Goal: Task Accomplishment & Management: Use online tool/utility

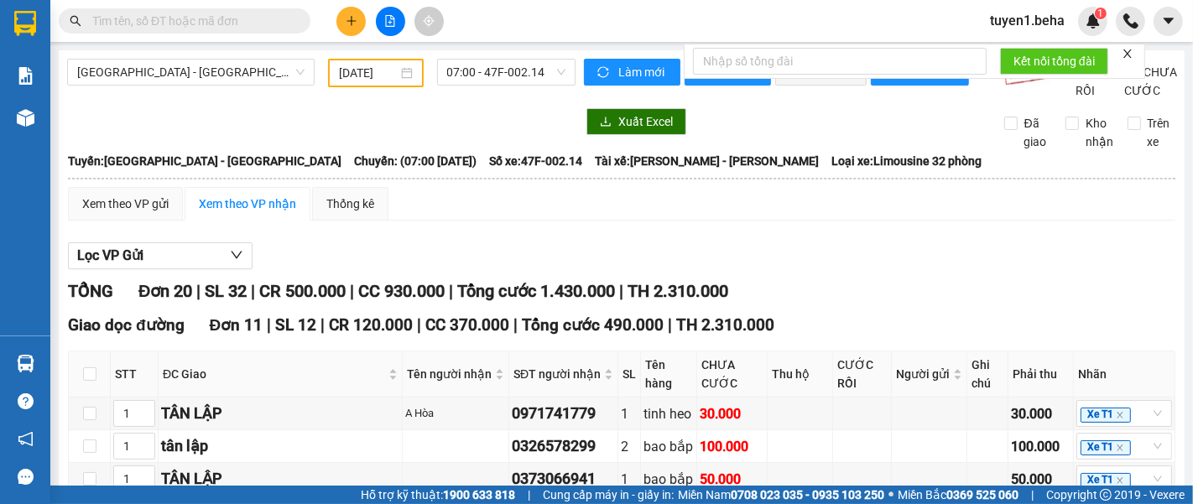
type input "25/03/2025"
click at [185, 135] on div at bounding box center [321, 121] width 509 height 27
click at [196, 26] on input "text" at bounding box center [191, 21] width 198 height 18
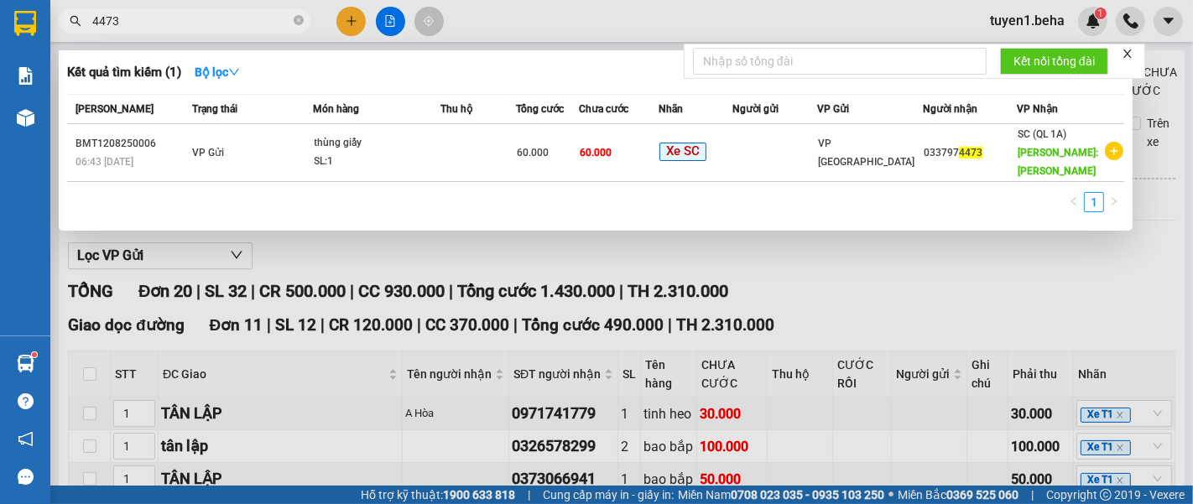
type input "4473"
click at [801, 270] on div at bounding box center [596, 252] width 1193 height 504
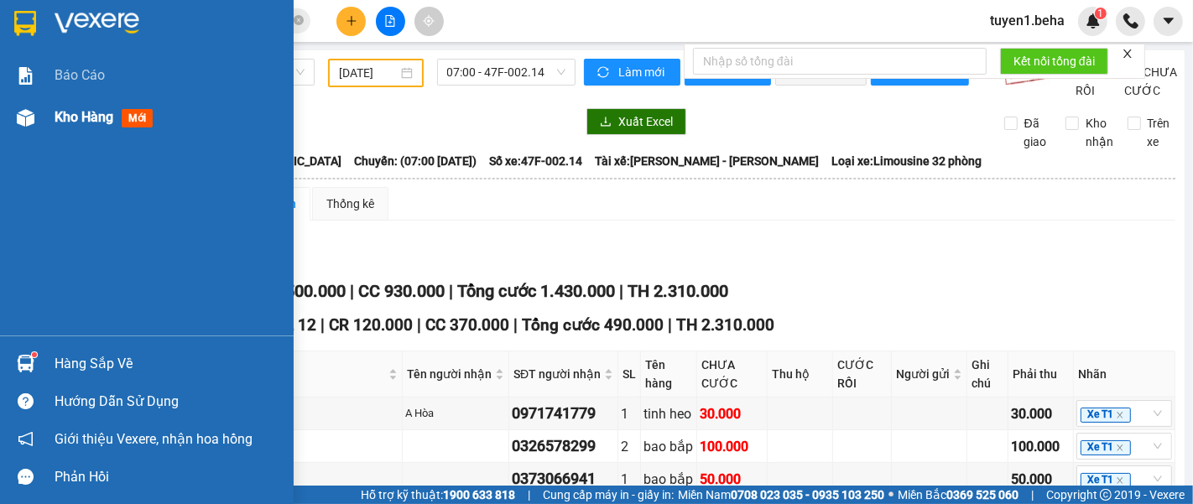
click at [84, 120] on span "Kho hàng" at bounding box center [84, 117] width 59 height 16
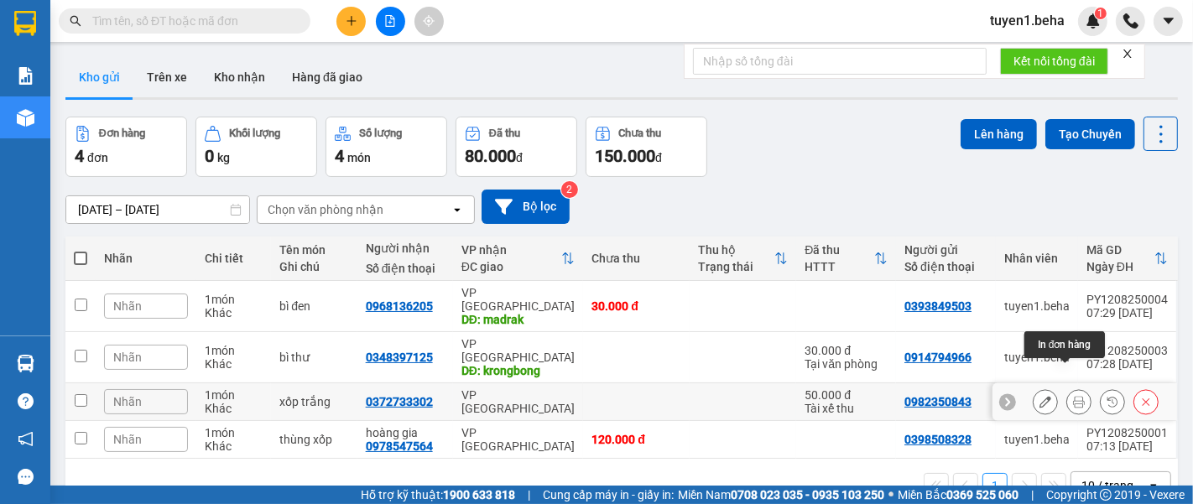
click at [1068, 388] on button at bounding box center [1080, 402] width 24 height 29
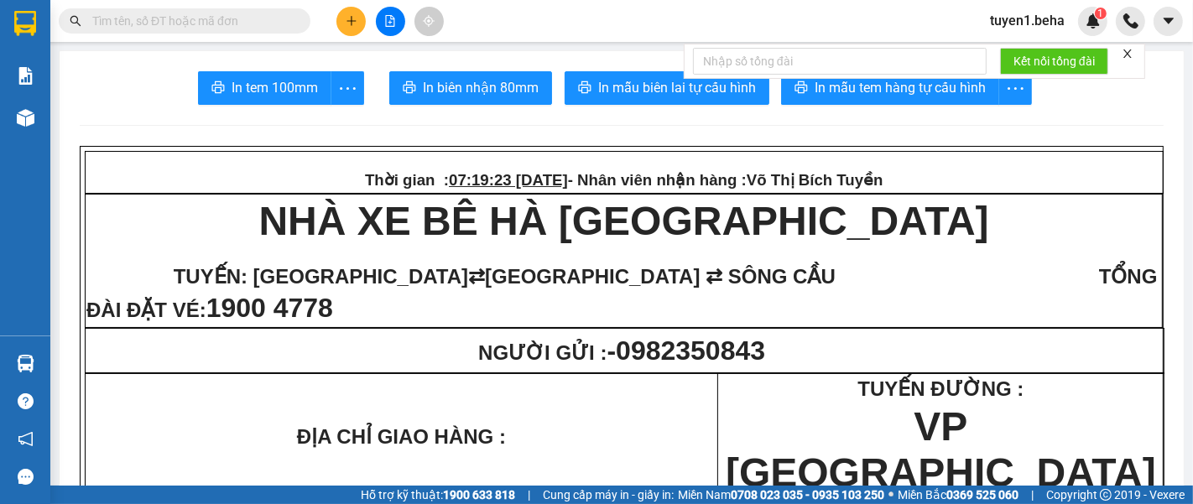
click at [1127, 47] on div at bounding box center [1128, 53] width 12 height 13
click at [1129, 47] on div at bounding box center [1128, 53] width 12 height 13
click at [1125, 48] on icon "close" at bounding box center [1128, 54] width 12 height 12
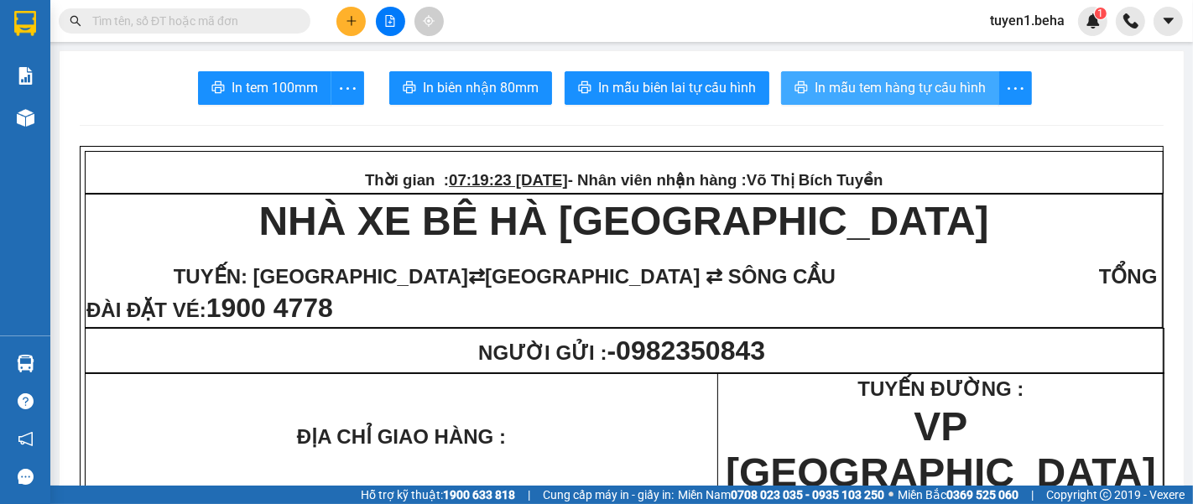
click at [930, 77] on span "In mẫu tem hàng tự cấu hình" at bounding box center [900, 87] width 171 height 21
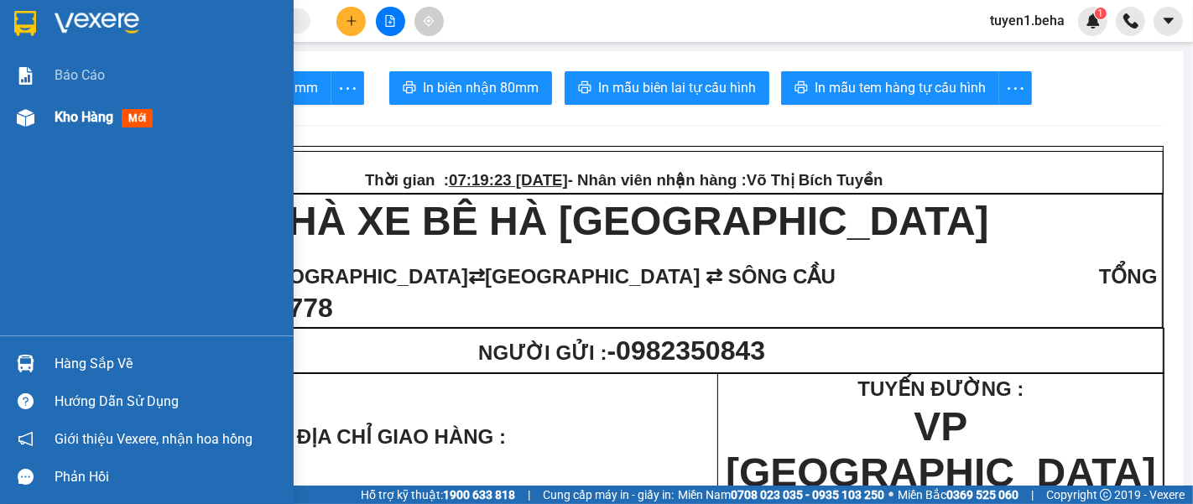
click at [97, 106] on div "Kho hàng mới" at bounding box center [168, 118] width 227 height 42
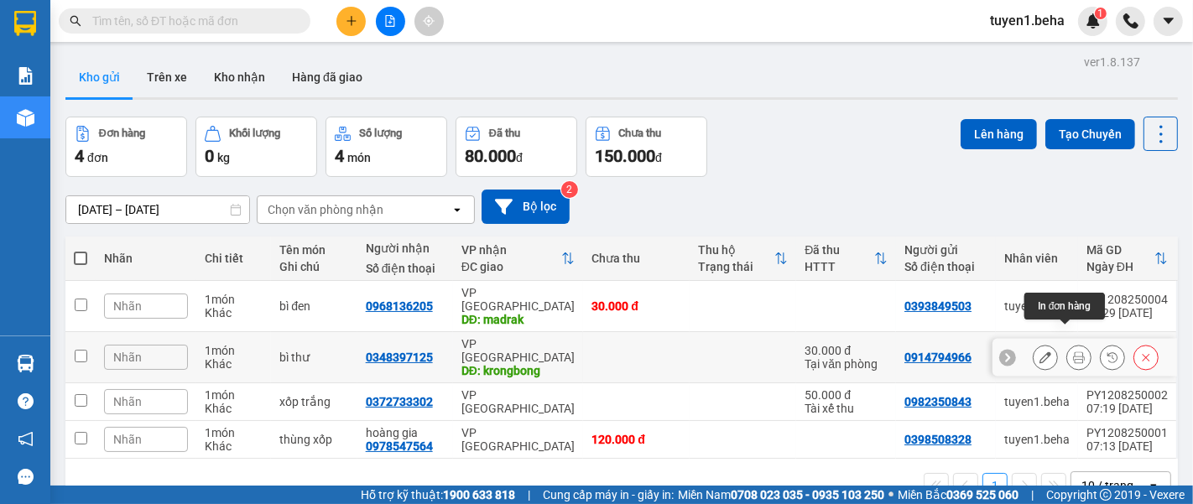
click at [1073, 352] on icon at bounding box center [1079, 358] width 12 height 12
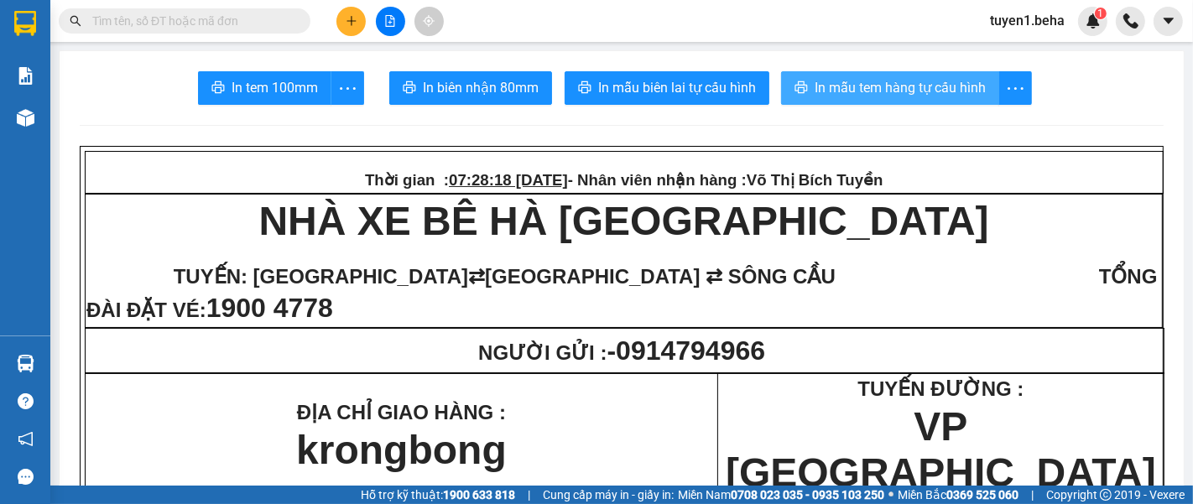
click at [913, 91] on span "In mẫu tem hàng tự cấu hình" at bounding box center [900, 87] width 171 height 21
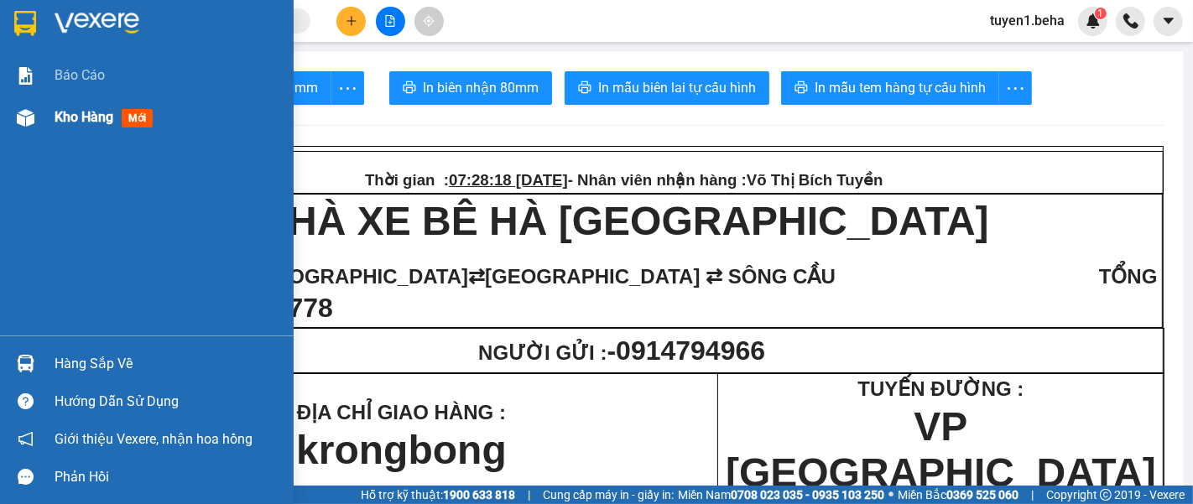
click at [71, 116] on span "Kho hàng" at bounding box center [84, 117] width 59 height 16
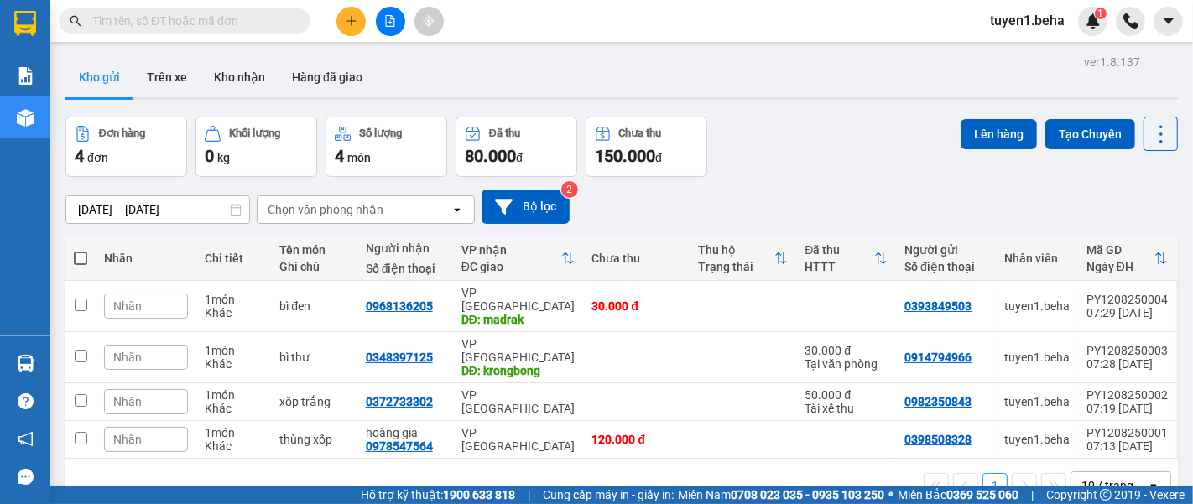
scroll to position [76, 0]
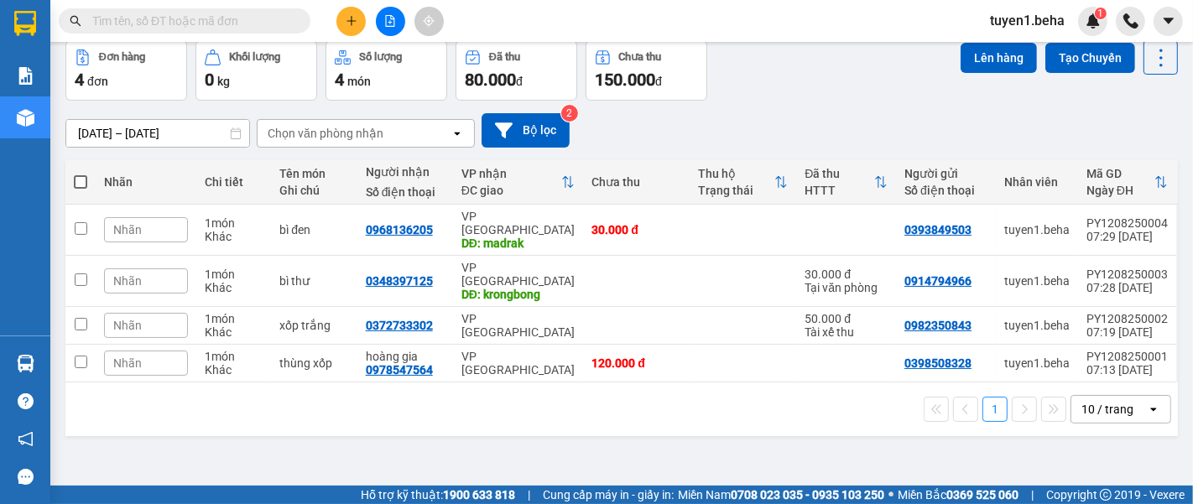
click at [110, 448] on div "ver 1.8.137 Kho gửi Trên xe Kho nhận Hàng đã giao Đơn hàng 4 đơn Khối lượng 0 k…" at bounding box center [622, 226] width 1126 height 504
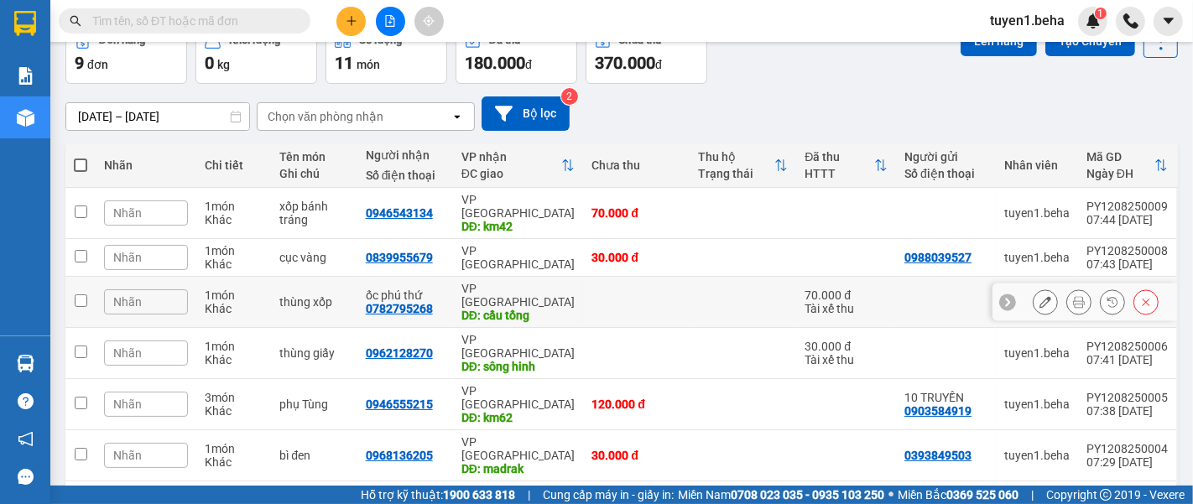
scroll to position [186, 0]
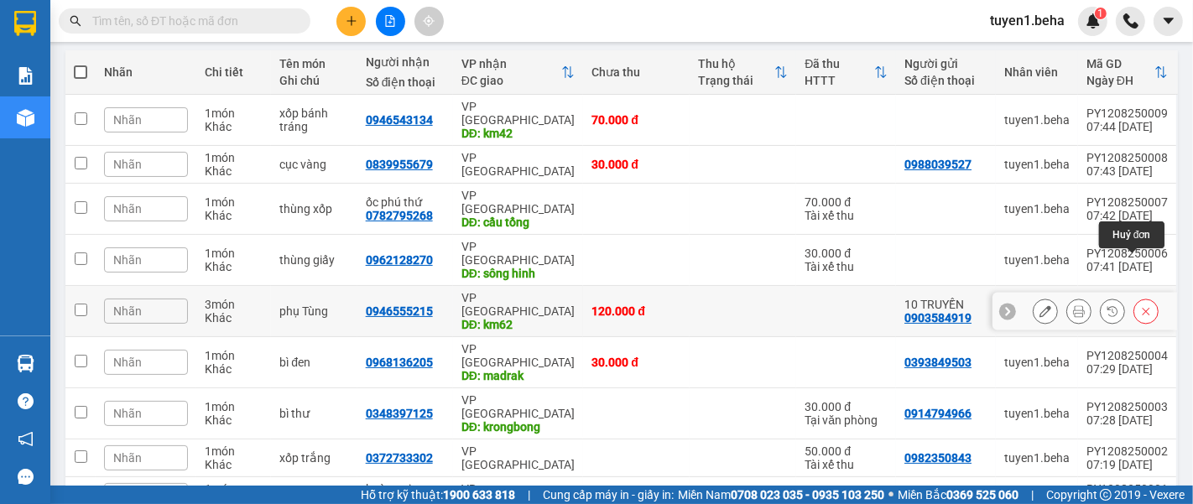
click at [1141, 306] on icon at bounding box center [1147, 312] width 12 height 12
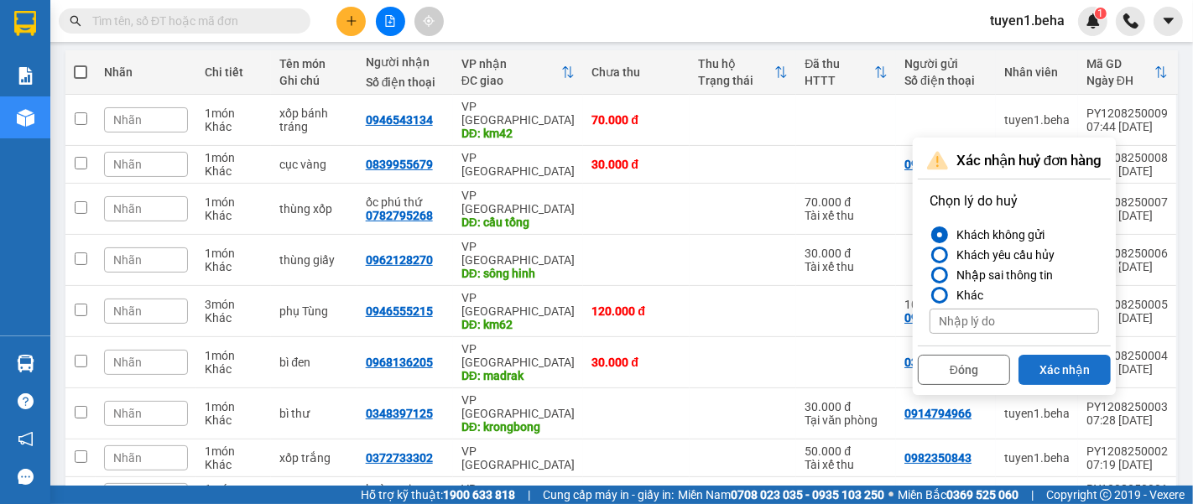
click at [1084, 373] on button "Xác nhận" at bounding box center [1065, 370] width 92 height 30
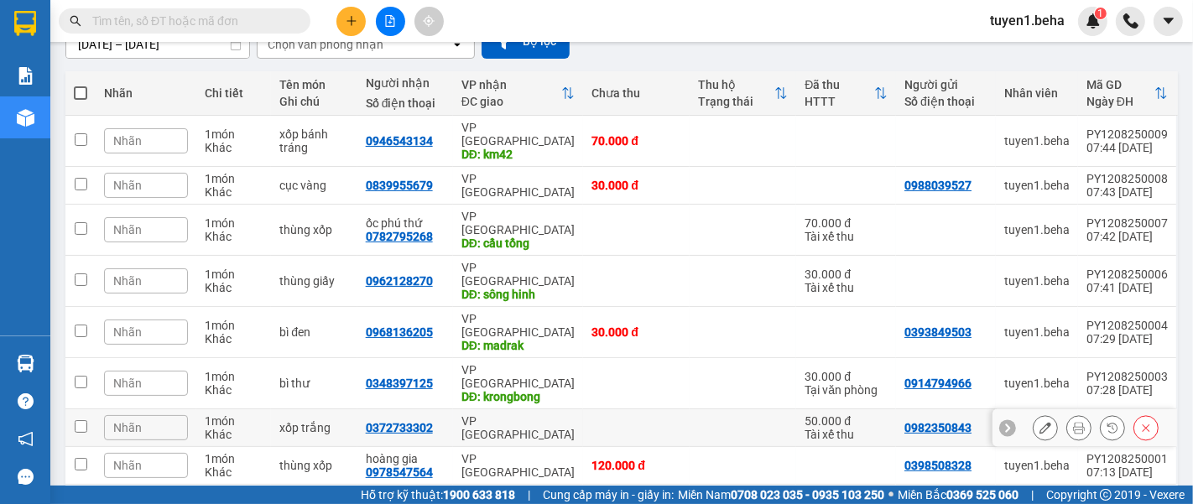
scroll to position [168, 0]
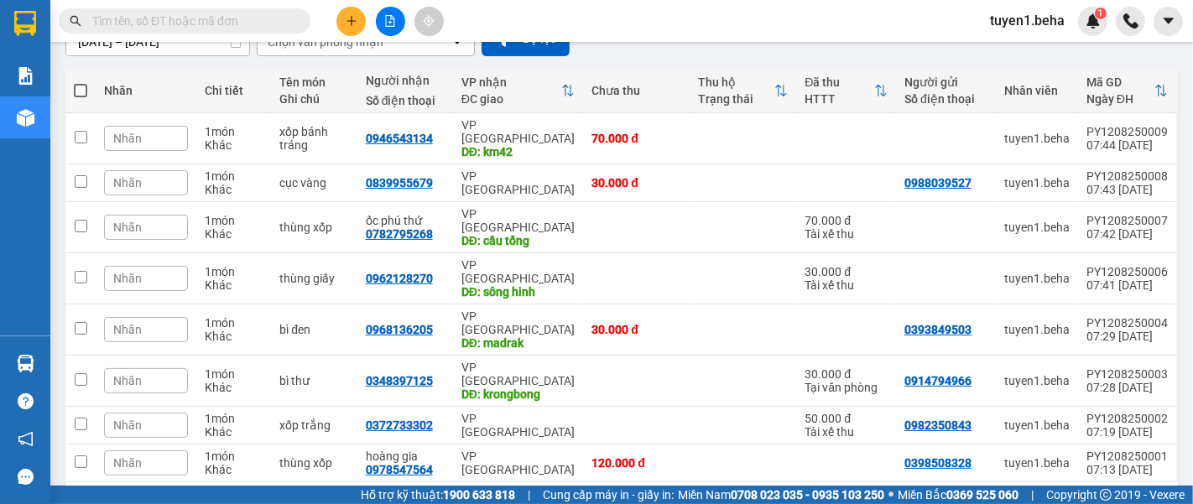
drag, startPoint x: 128, startPoint y: 473, endPoint x: 91, endPoint y: 98, distance: 377.1
click at [128, 469] on div "ver 1.8.137 Kho gửi Trên xe Kho nhận Hàng đã giao Đơn hàng 8 đơn Khối lượng 0 k…" at bounding box center [622, 212] width 1126 height 661
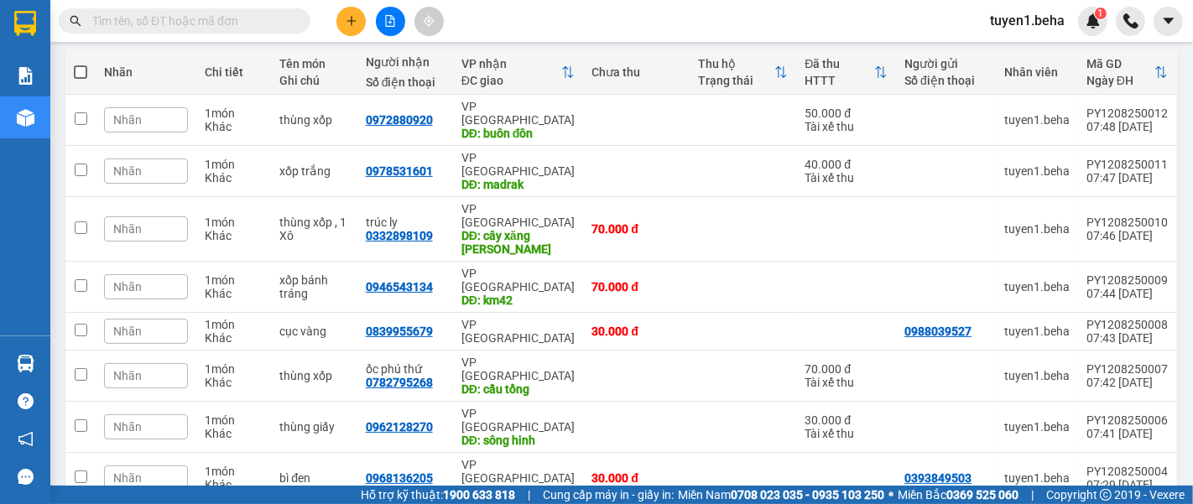
scroll to position [258, 0]
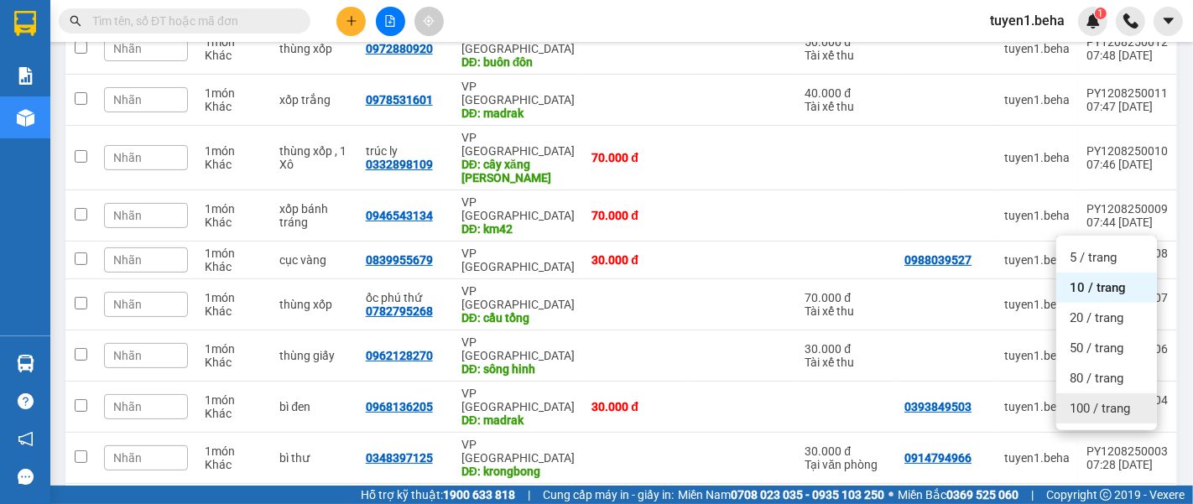
click at [1100, 400] on span "100 / trang" at bounding box center [1100, 408] width 60 height 17
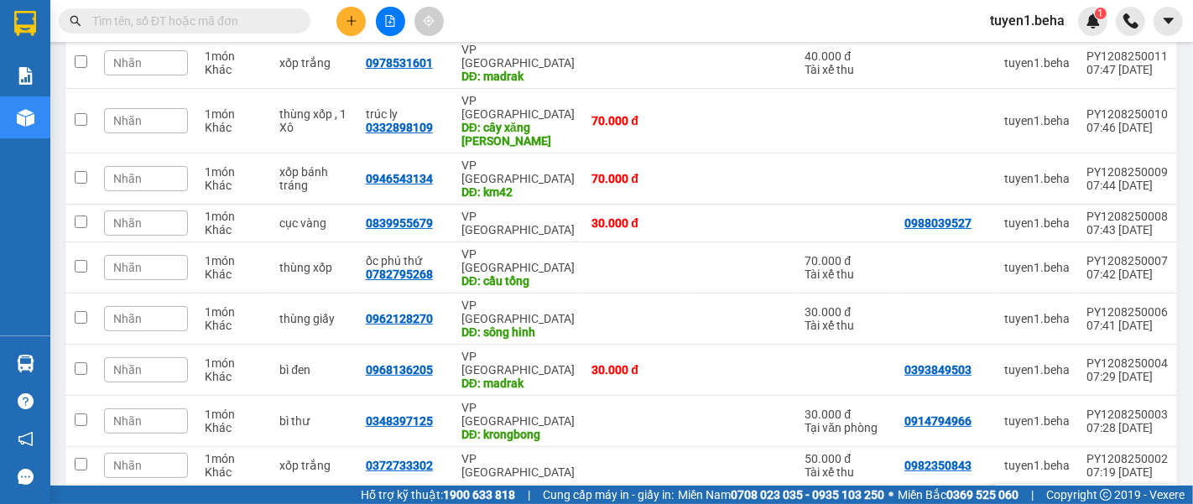
scroll to position [295, 0]
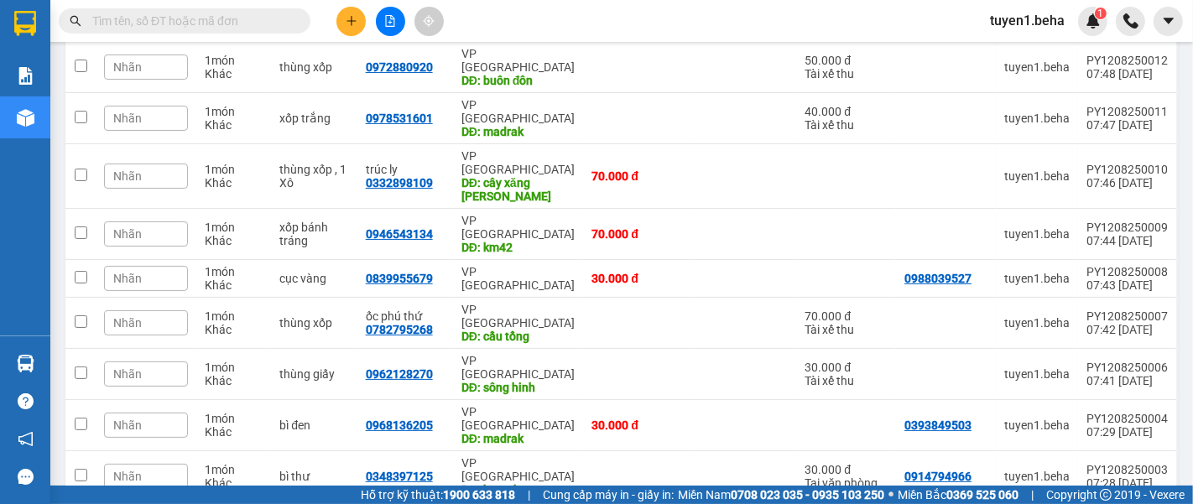
scroll to position [202, 0]
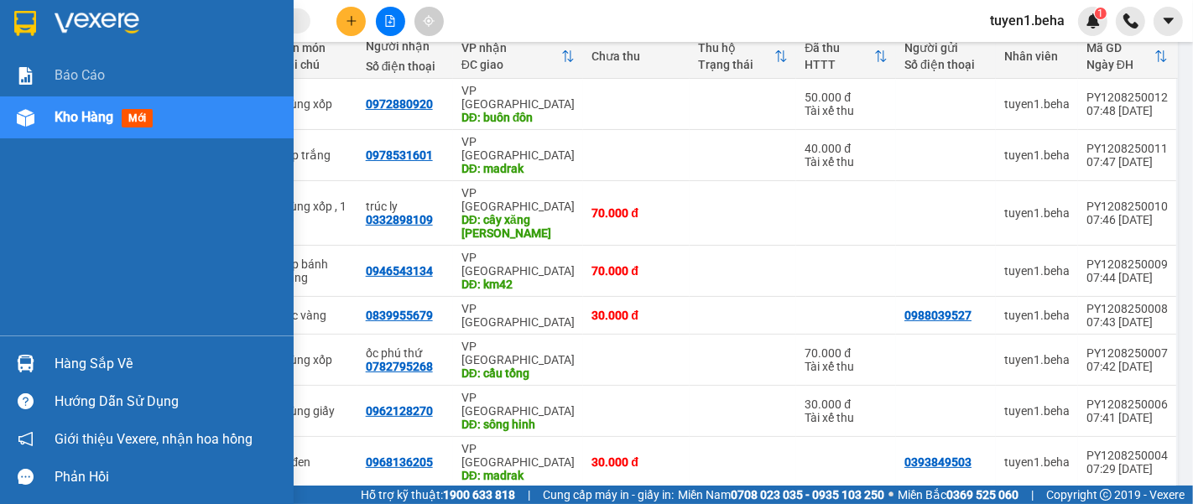
click at [93, 116] on span "Kho hàng" at bounding box center [84, 117] width 59 height 16
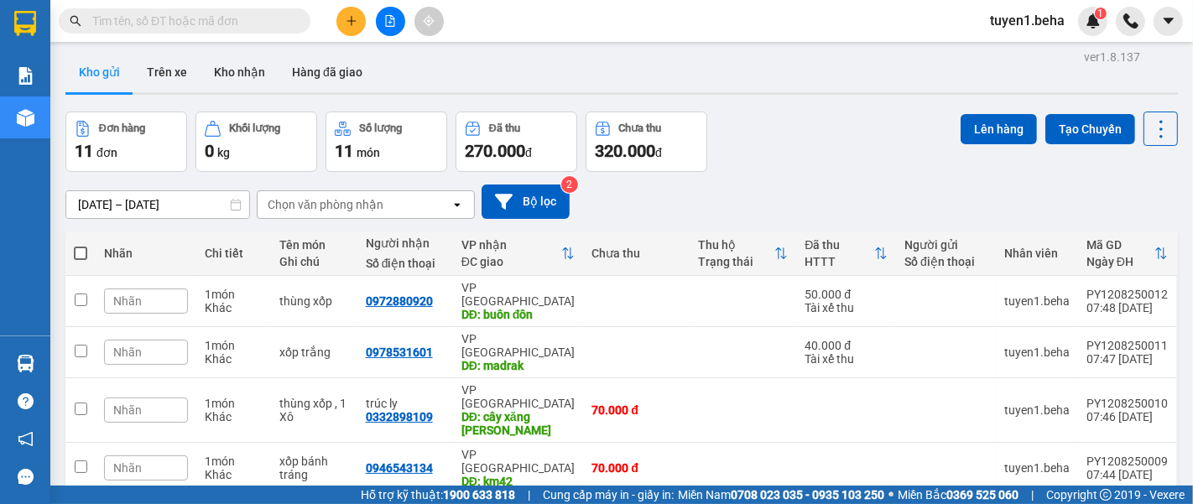
scroll to position [0, 0]
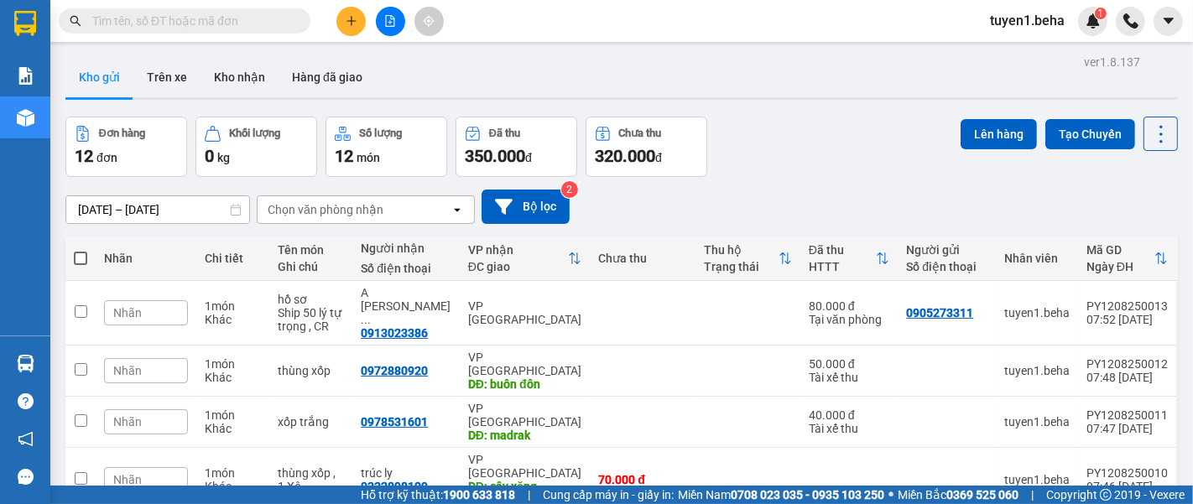
scroll to position [93, 0]
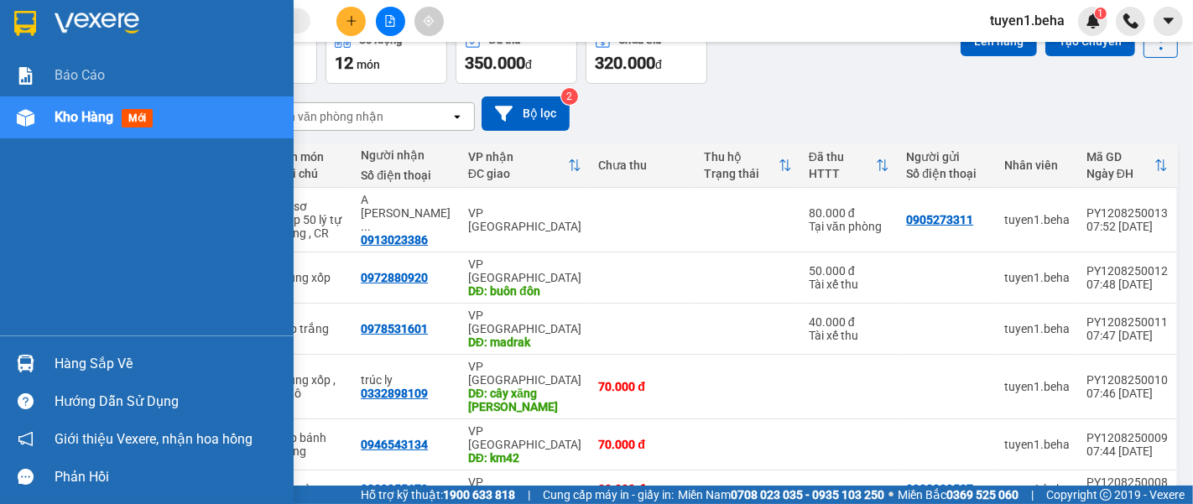
click at [39, 243] on div "Báo cáo Kho hàng mới" at bounding box center [147, 195] width 294 height 281
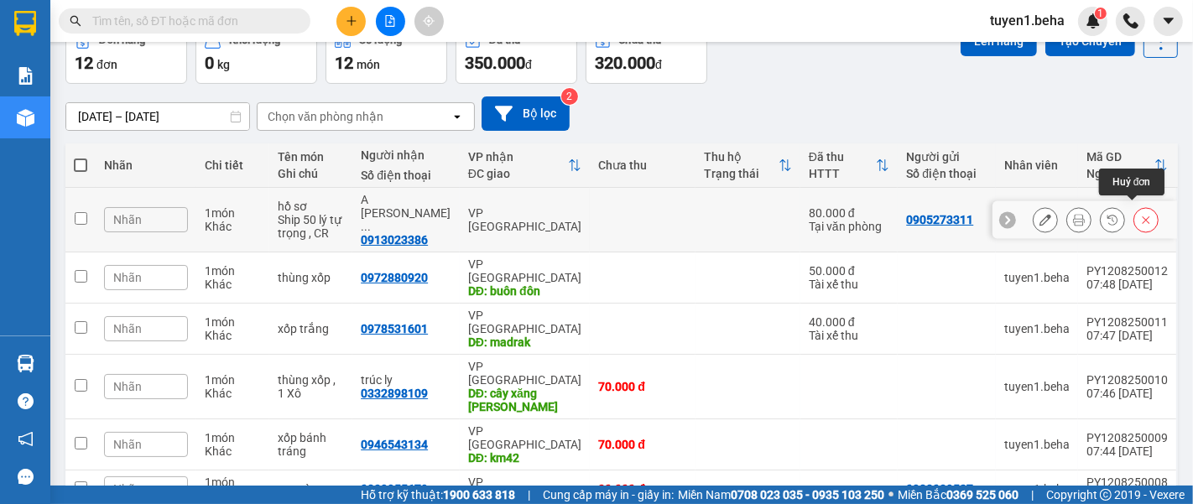
click at [1135, 206] on button at bounding box center [1147, 220] width 24 height 29
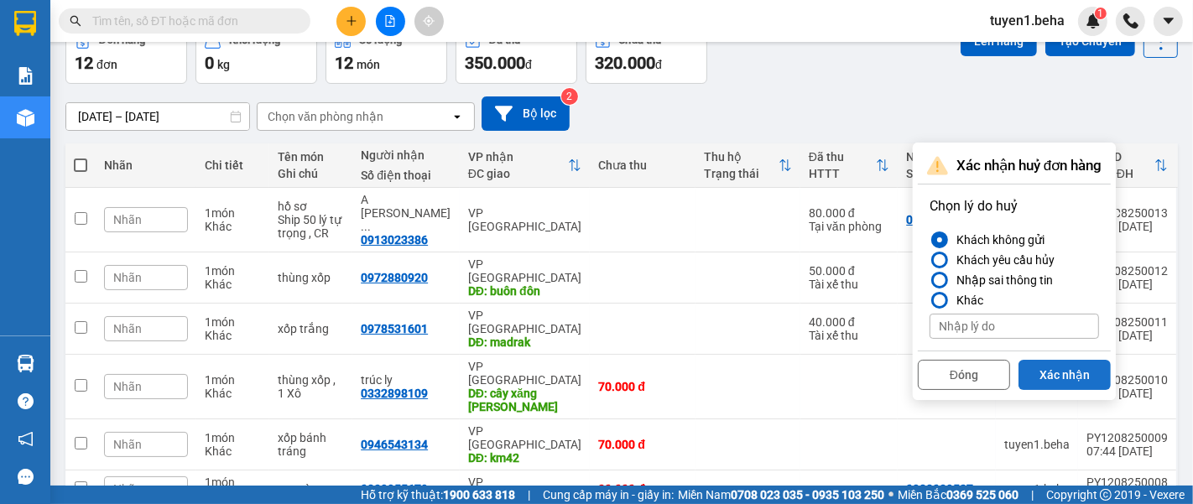
click at [1066, 370] on button "Xác nhận" at bounding box center [1065, 375] width 92 height 30
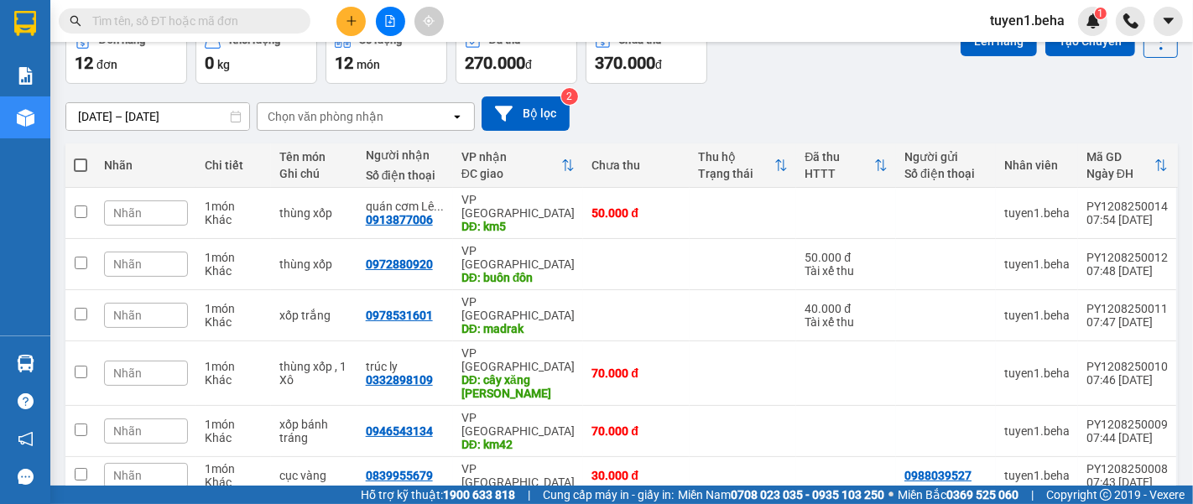
click at [161, 144] on th "Nhãn" at bounding box center [146, 166] width 101 height 44
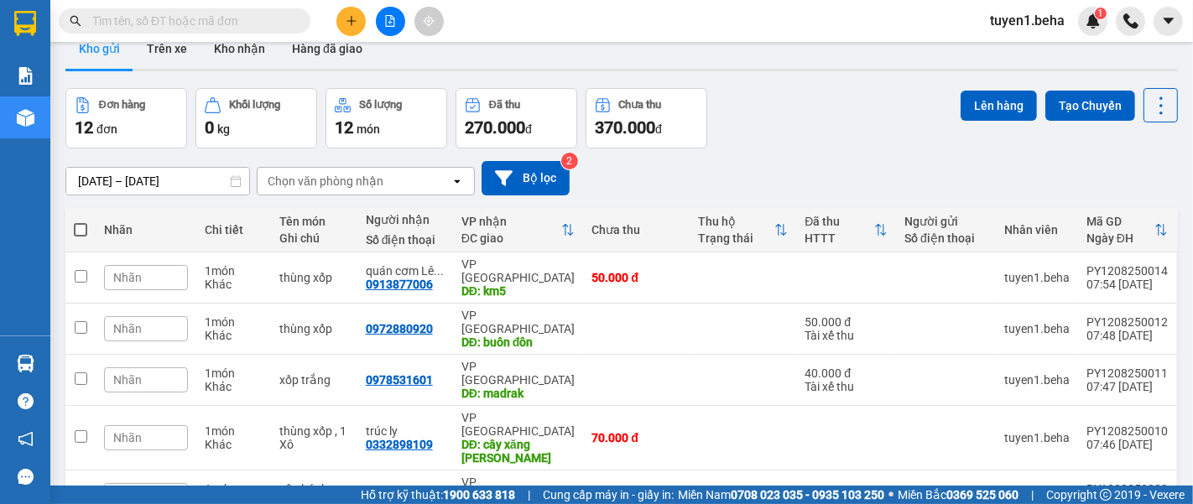
scroll to position [0, 0]
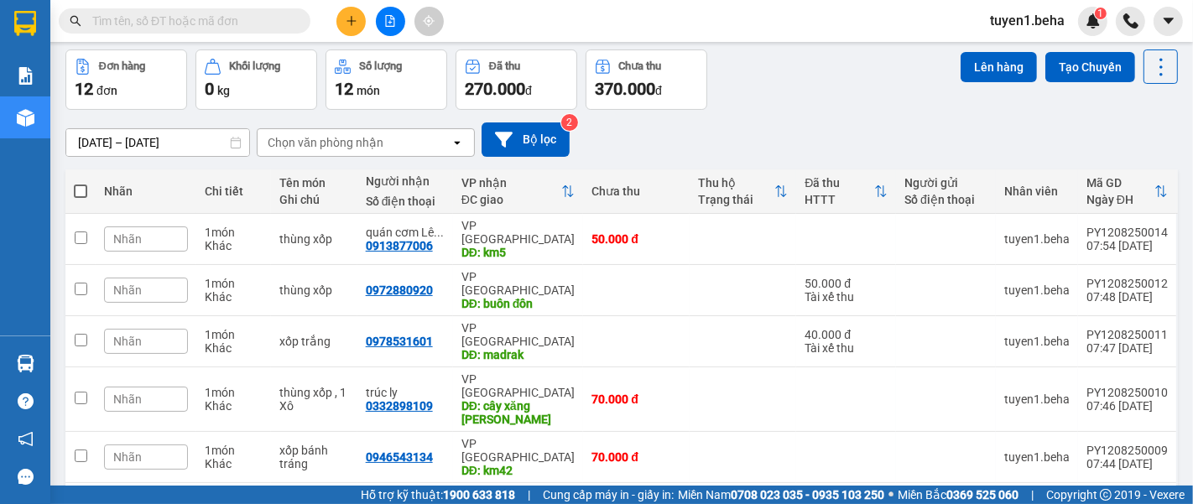
scroll to position [93, 0]
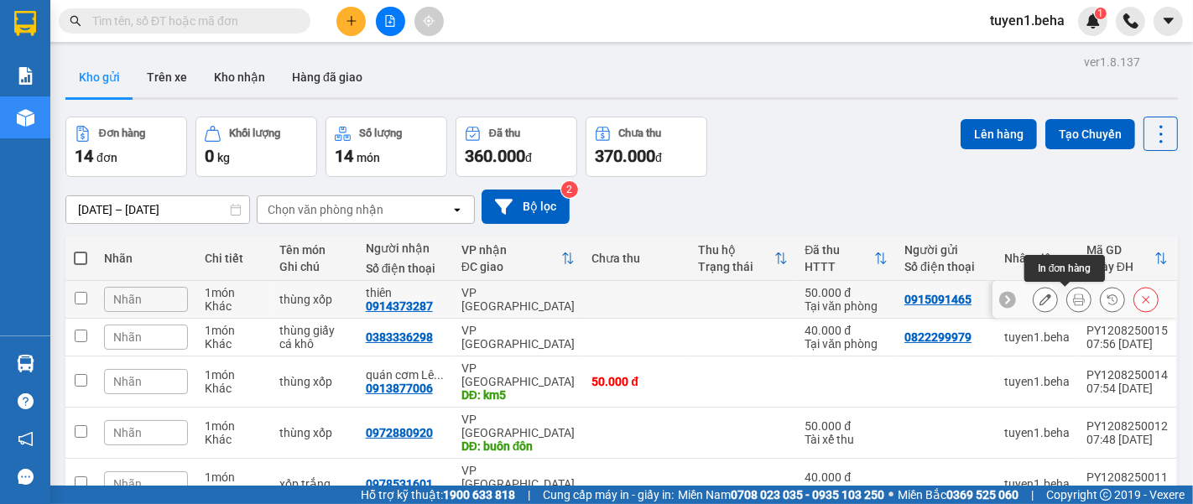
click at [1068, 300] on button at bounding box center [1080, 299] width 24 height 29
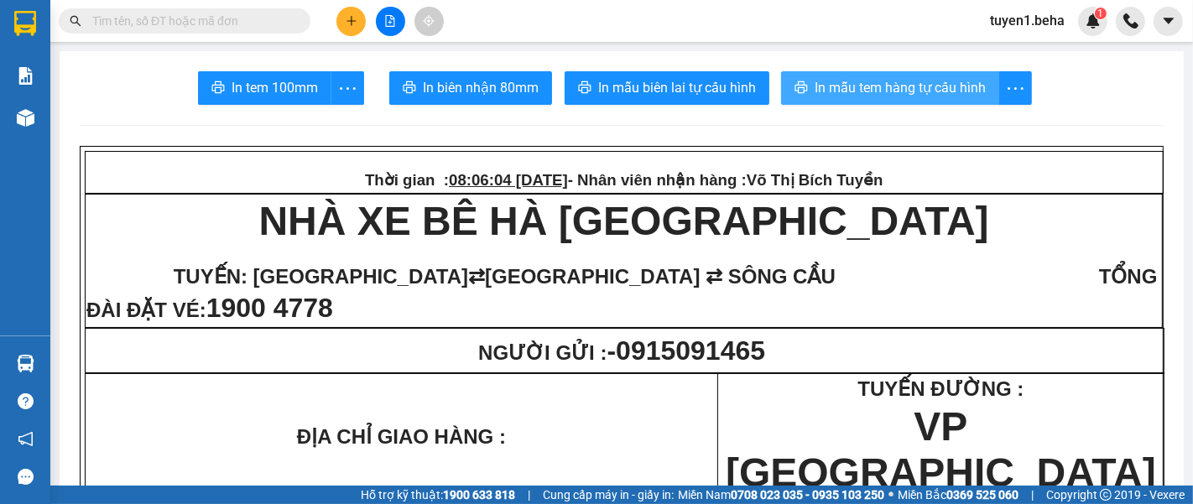
click at [913, 92] on span "In mẫu tem hàng tự cấu hình" at bounding box center [900, 87] width 171 height 21
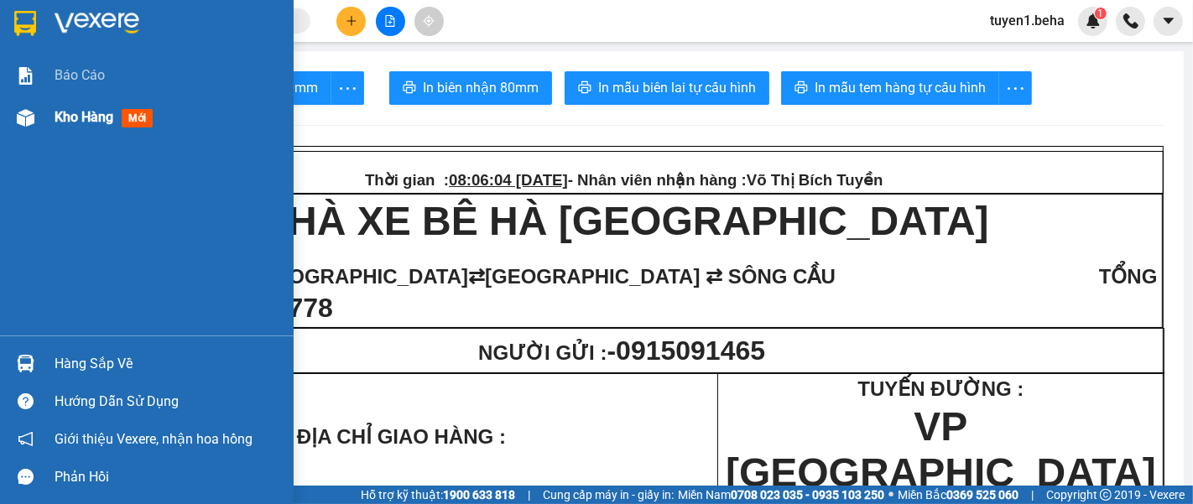
click at [81, 127] on div "Kho hàng mới" at bounding box center [107, 117] width 105 height 21
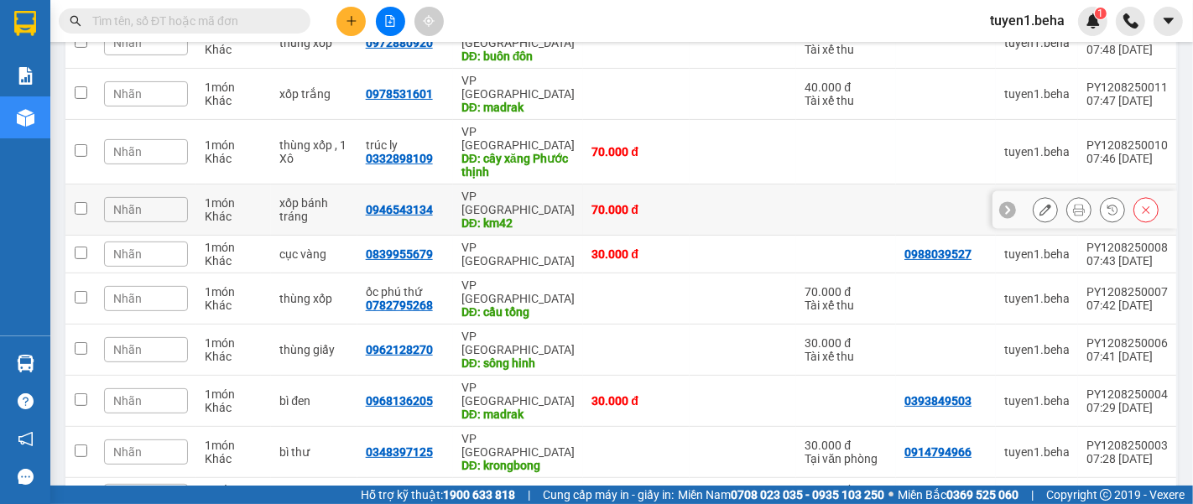
scroll to position [410, 0]
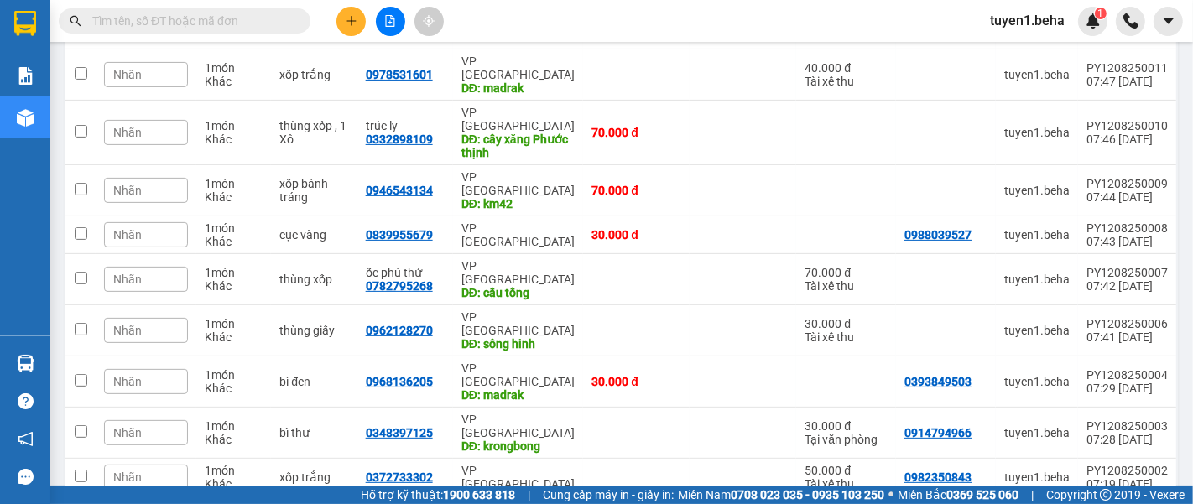
click at [603, 459] on td at bounding box center [636, 478] width 107 height 38
checkbox input "true"
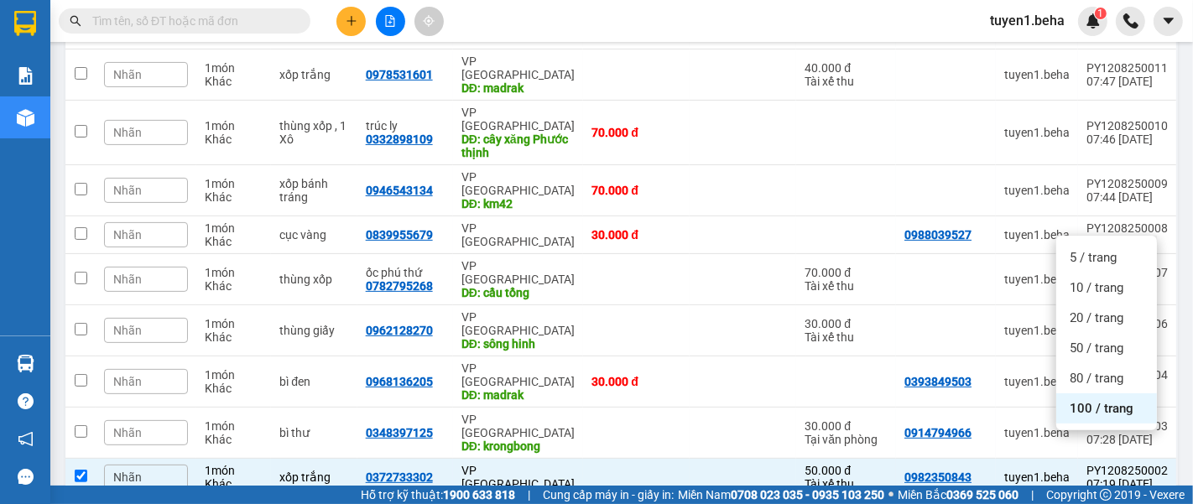
click at [1105, 414] on span "100 / trang" at bounding box center [1102, 408] width 64 height 17
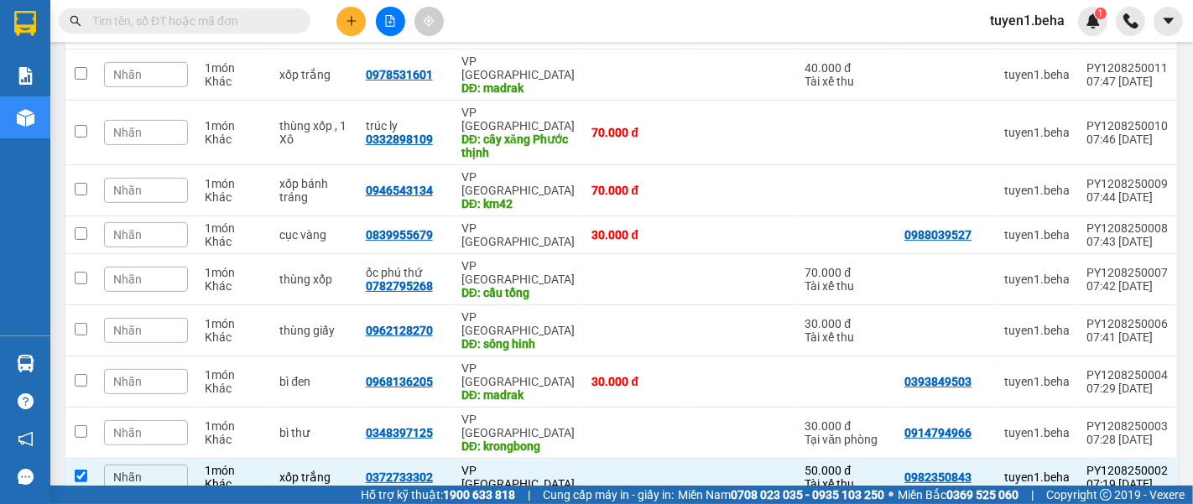
click at [76, 504] on input "checkbox" at bounding box center [81, 514] width 13 height 13
checkbox input "true"
click at [145, 465] on div "Nhãn" at bounding box center [146, 477] width 84 height 25
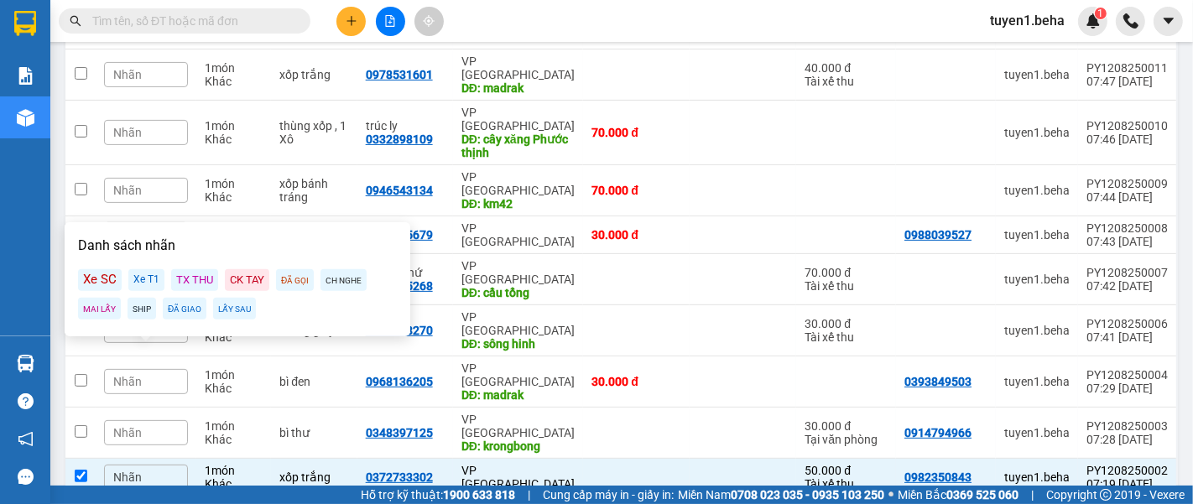
click at [149, 465] on div "Nhãn" at bounding box center [146, 477] width 84 height 25
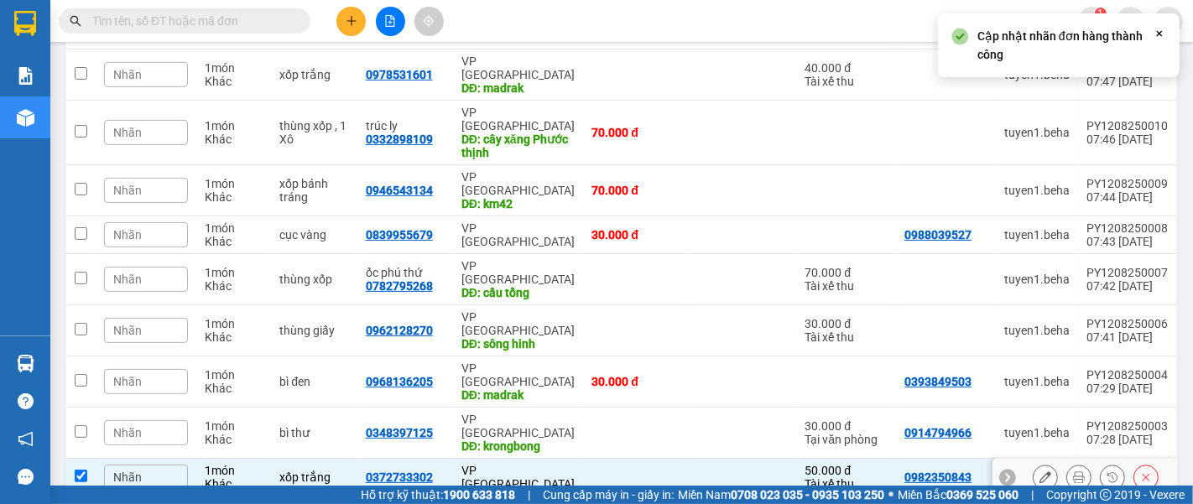
click at [80, 470] on input "checkbox" at bounding box center [81, 476] width 13 height 13
checkbox input "false"
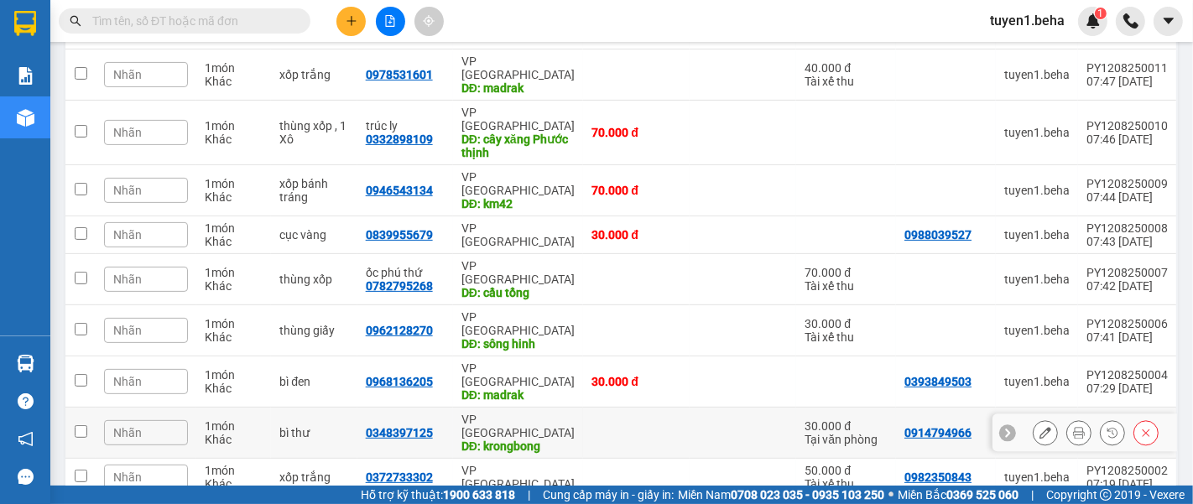
click at [79, 426] on input "checkbox" at bounding box center [81, 432] width 13 height 13
checkbox input "true"
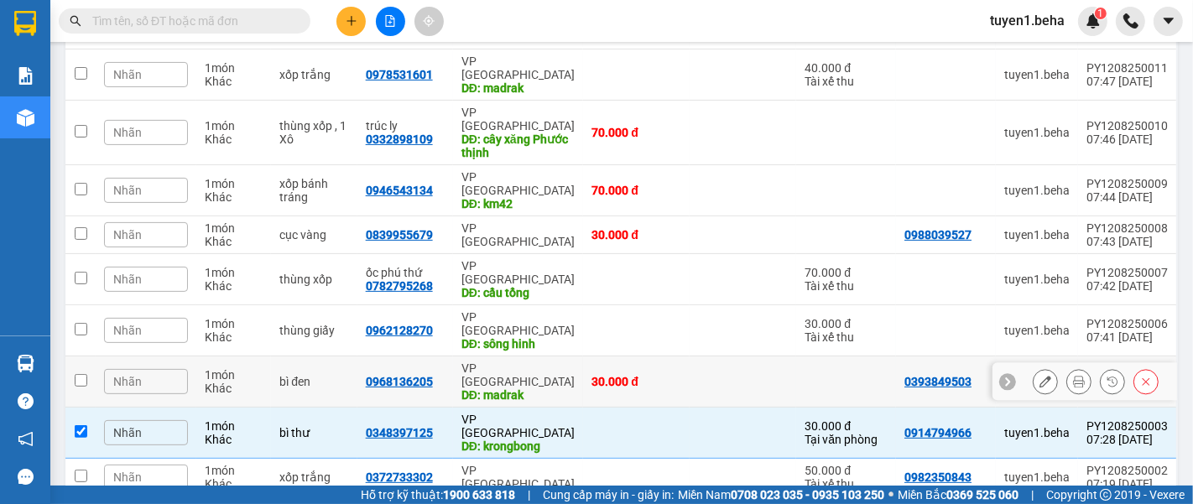
click at [81, 374] on input "checkbox" at bounding box center [81, 380] width 13 height 13
checkbox input "true"
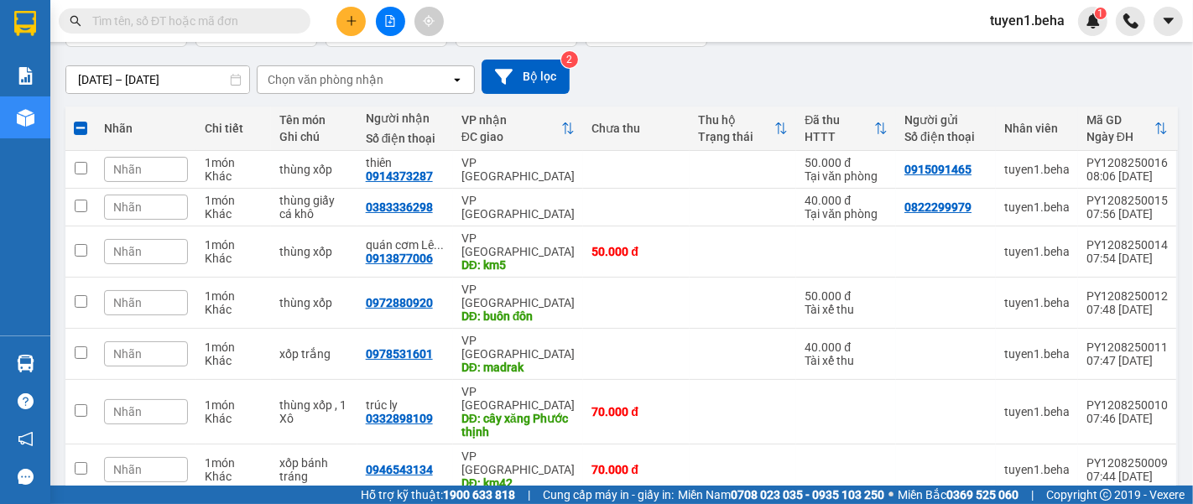
scroll to position [0, 0]
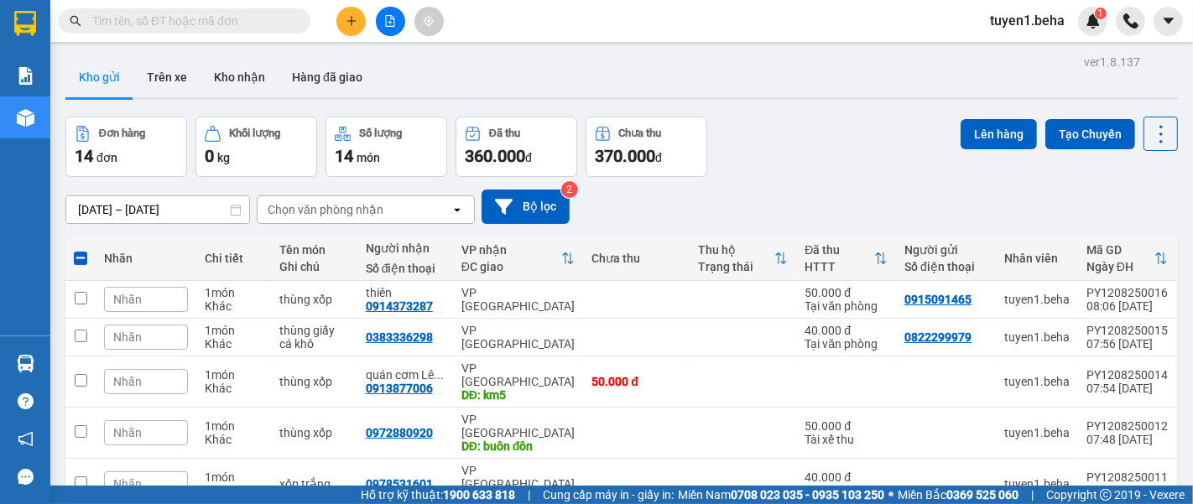
click at [76, 252] on span at bounding box center [80, 258] width 13 height 13
click at [81, 250] on input "checkbox" at bounding box center [81, 250] width 0 height 0
checkbox input "true"
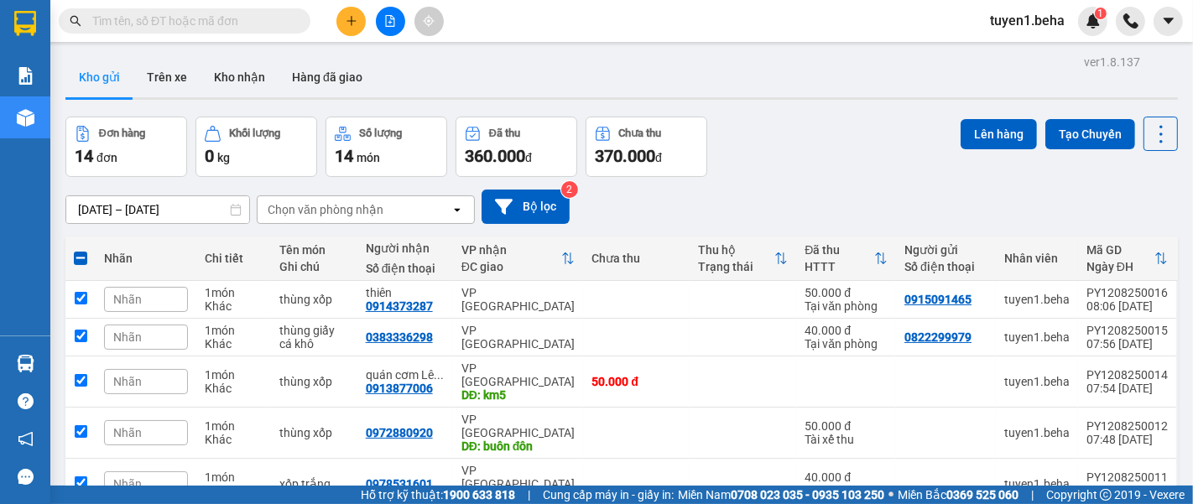
checkbox input "true"
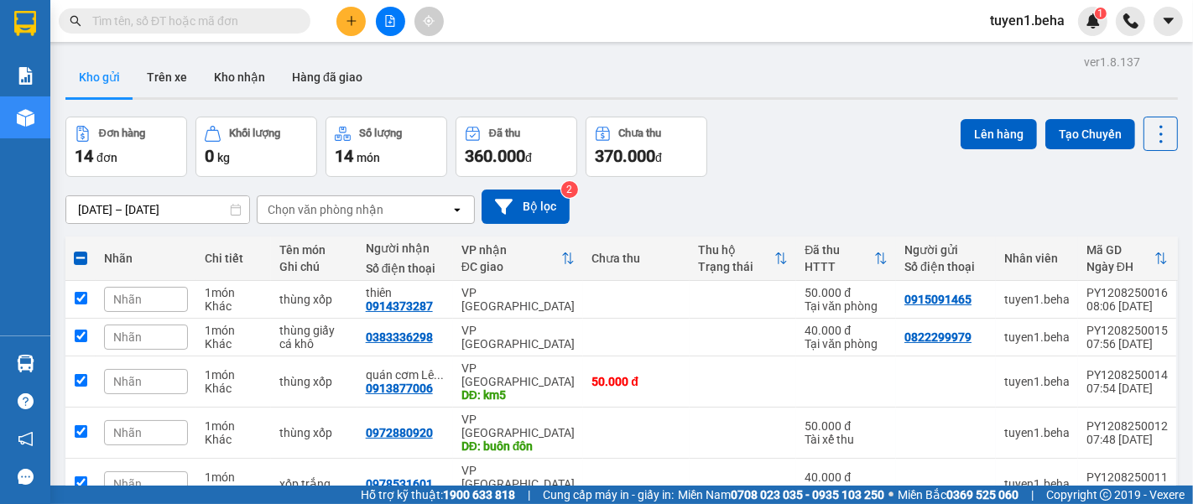
checkbox input "true"
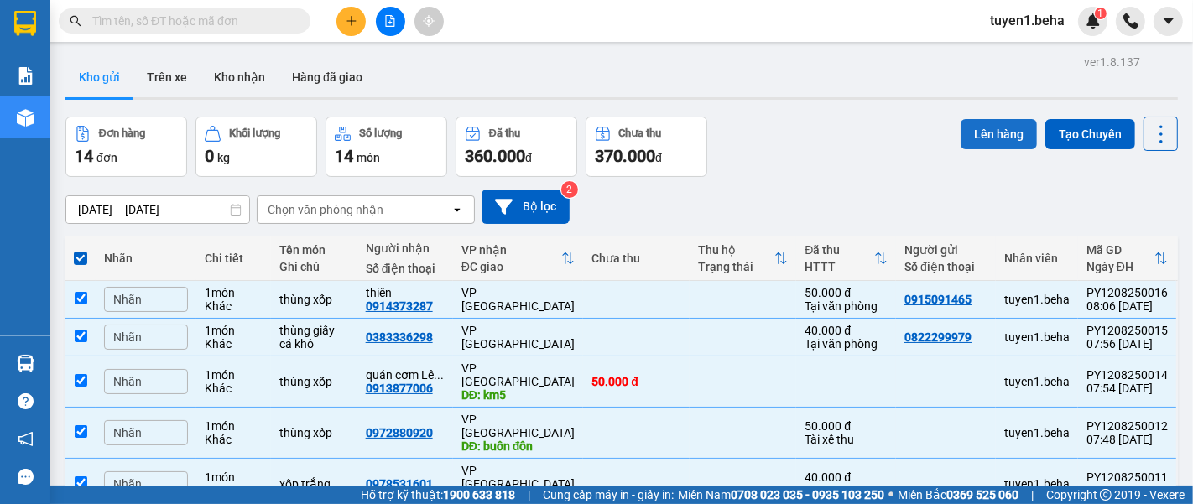
click at [971, 144] on button "Lên hàng" at bounding box center [999, 134] width 76 height 30
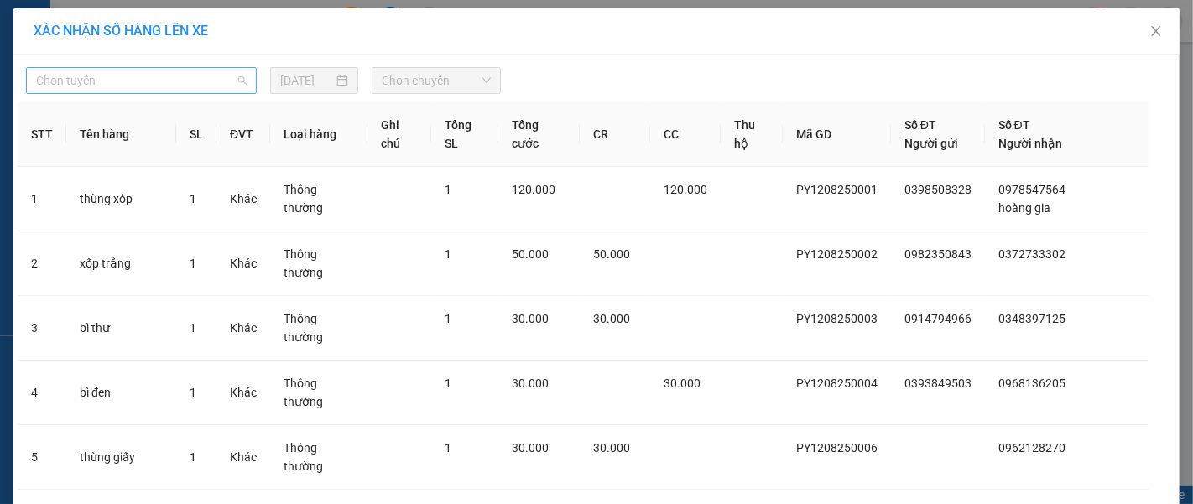
click at [175, 77] on span "Chọn tuyến" at bounding box center [141, 80] width 211 height 25
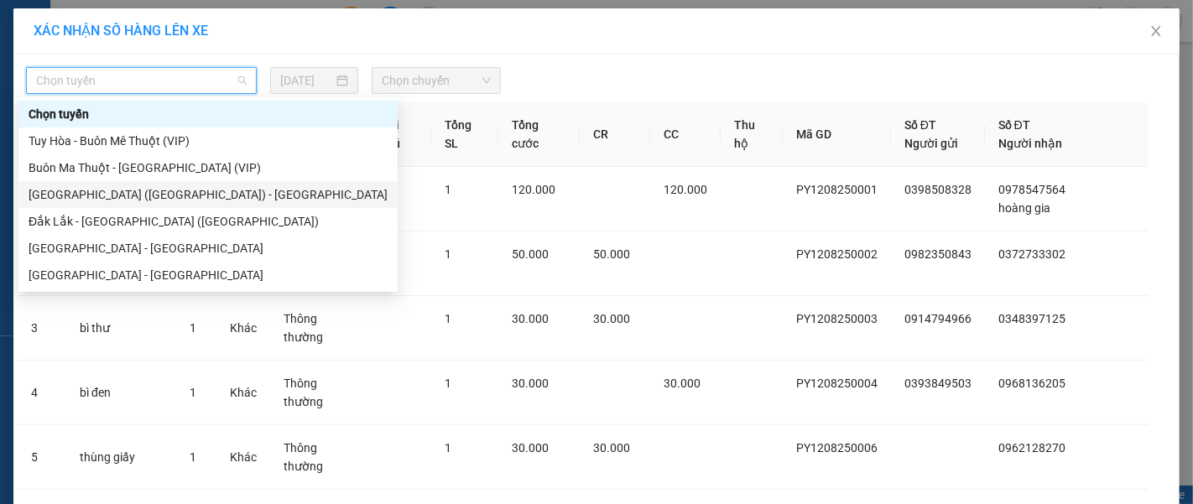
click at [102, 197] on div "Phú Yên (SC) - Đắk Lắk" at bounding box center [208, 194] width 359 height 18
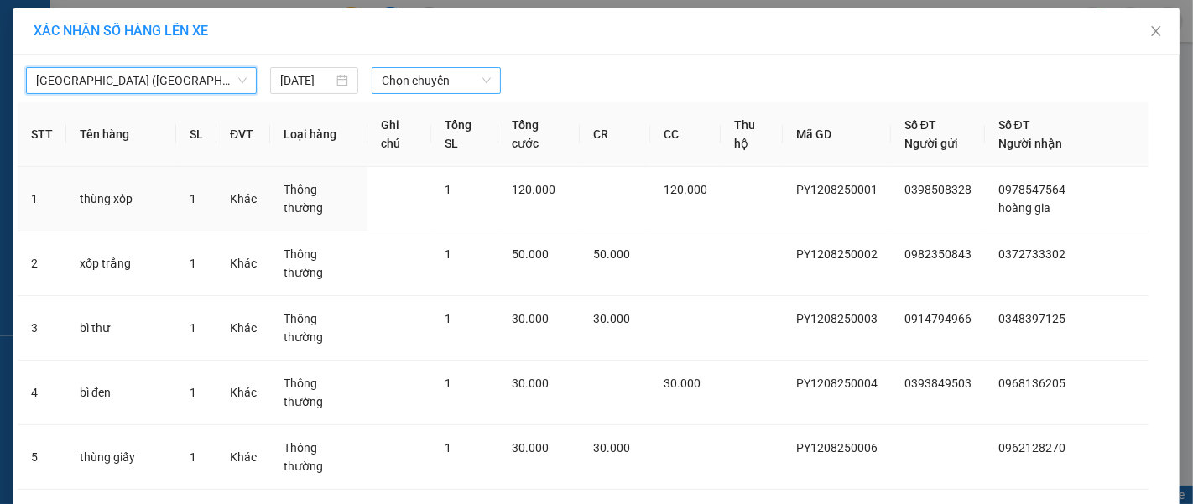
click at [420, 78] on span "Chọn chuyến" at bounding box center [436, 80] width 109 height 25
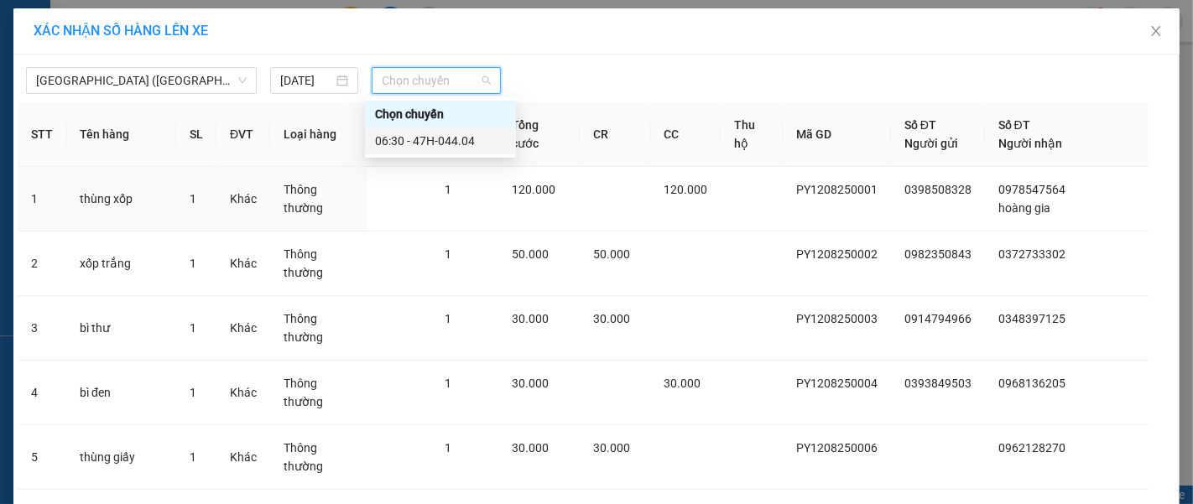
click at [462, 135] on div "06:30 - 47H-044.04" at bounding box center [440, 141] width 131 height 18
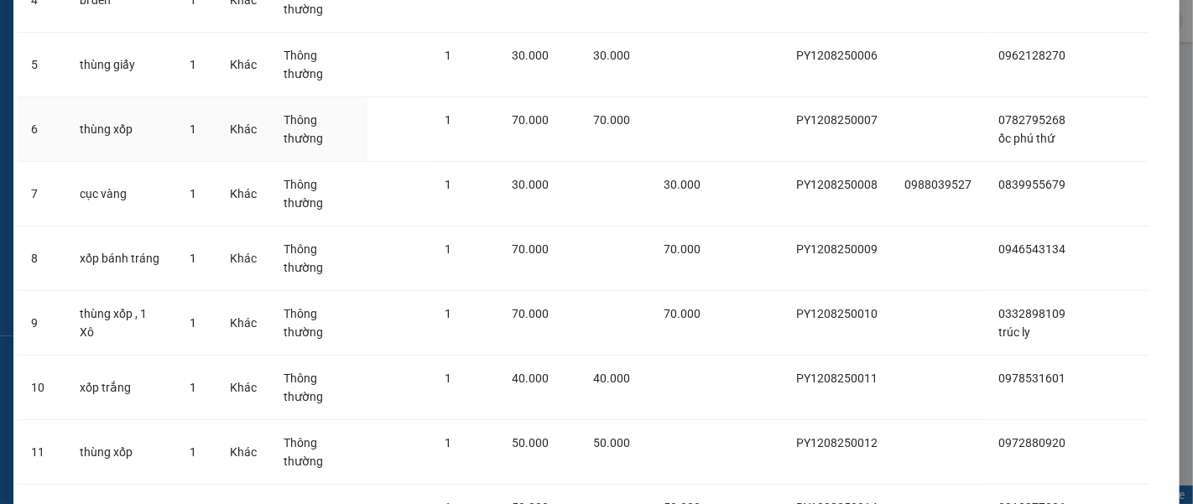
scroll to position [543, 0]
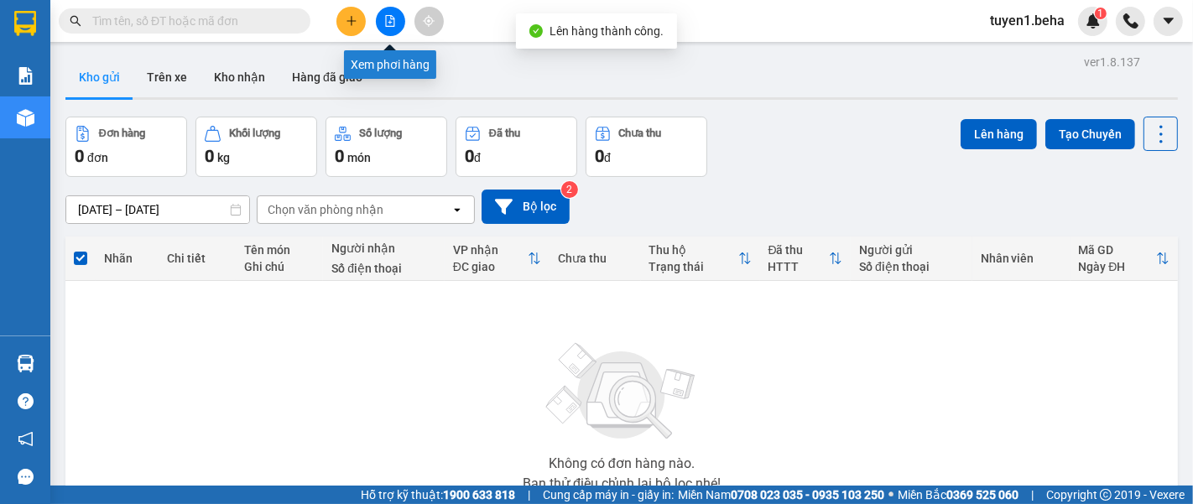
click at [388, 24] on icon "file-add" at bounding box center [390, 21] width 12 height 12
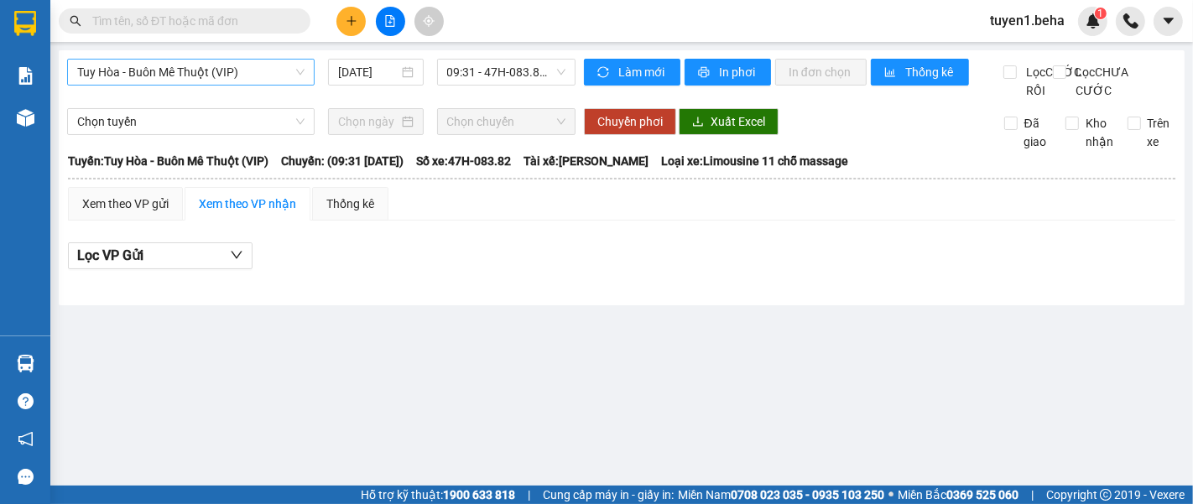
click at [276, 73] on span "Tuy Hòa - Buôn Mê Thuột (VIP)" at bounding box center [190, 72] width 227 height 25
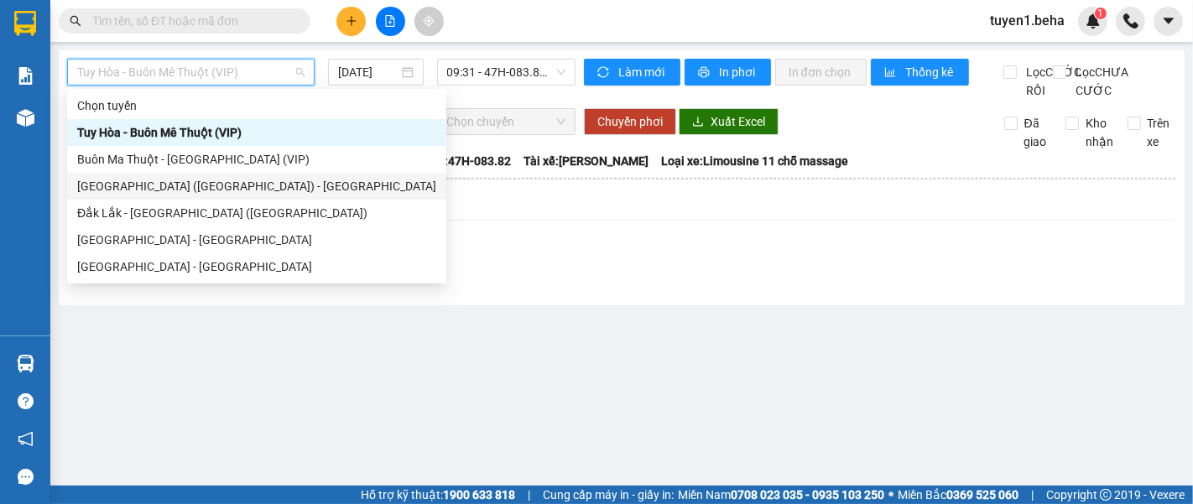
click at [165, 179] on div "Phú Yên (SC) - Đắk Lắk" at bounding box center [256, 186] width 359 height 18
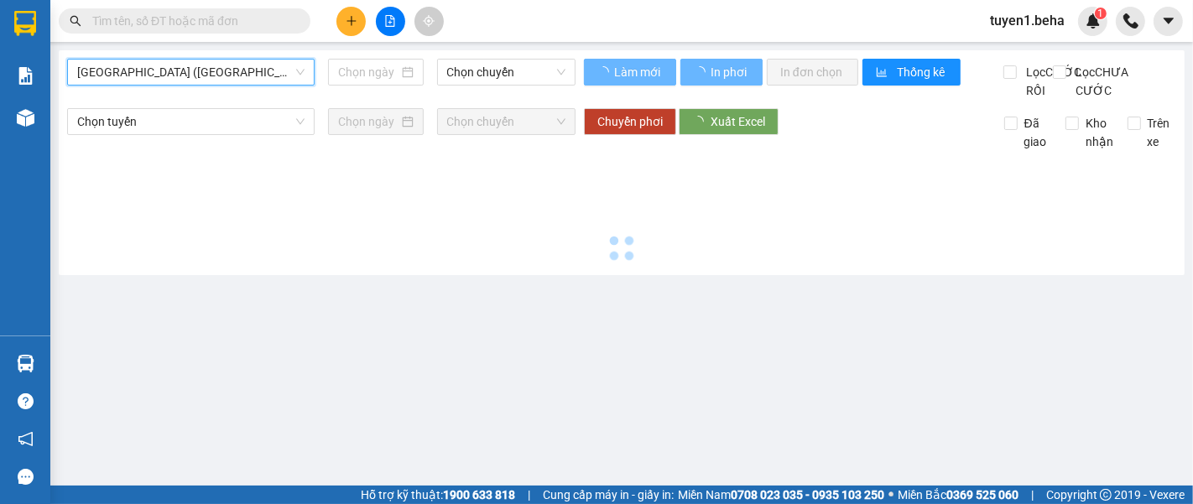
type input "[DATE]"
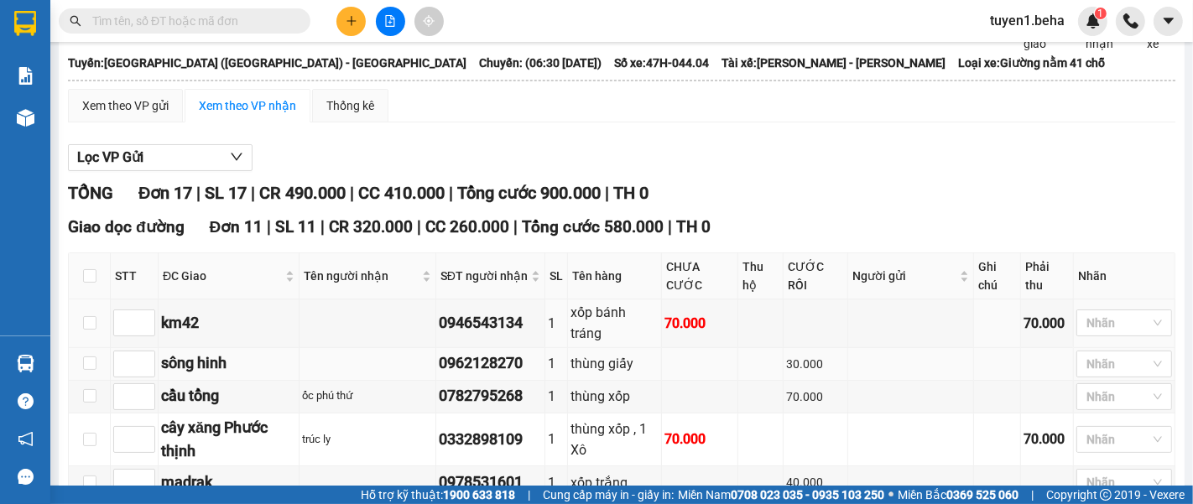
scroll to position [279, 0]
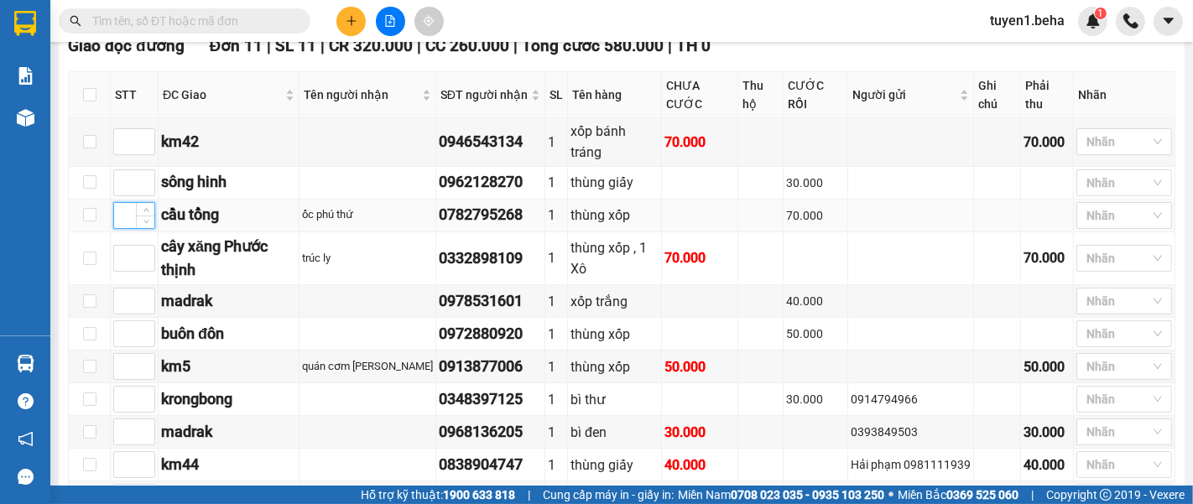
click at [117, 222] on input at bounding box center [134, 215] width 40 height 25
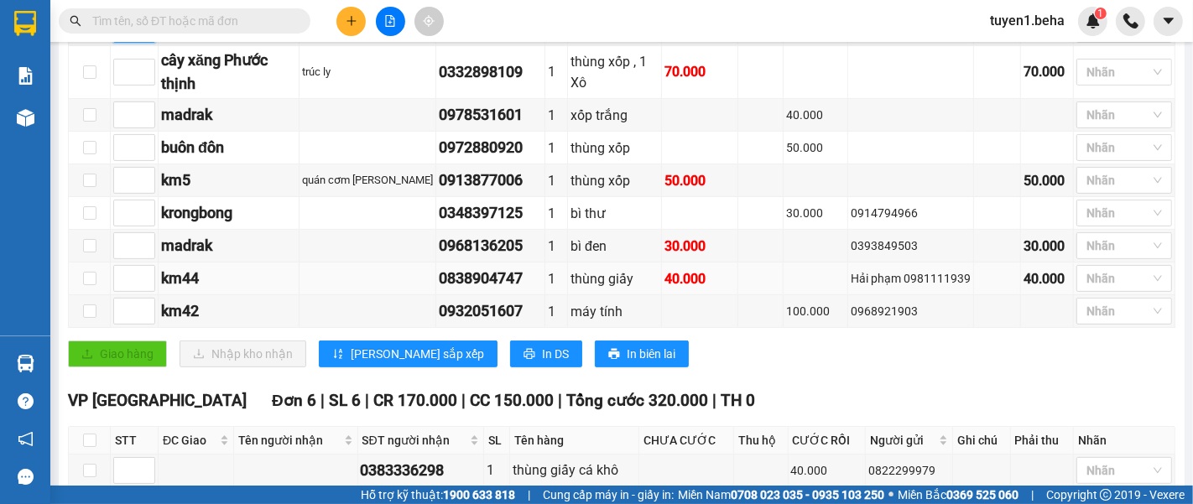
scroll to position [373, 0]
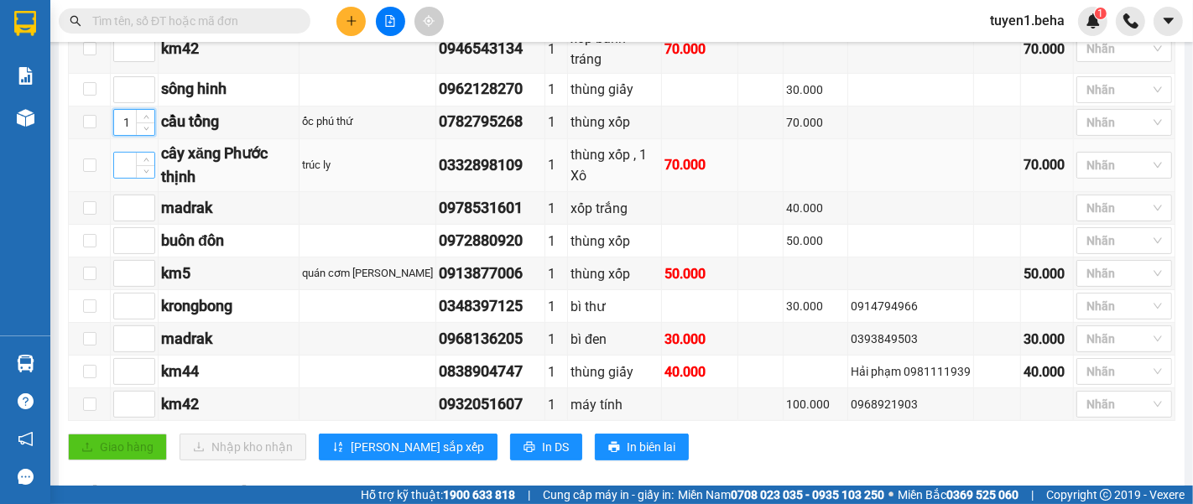
type input "1"
click at [120, 166] on input at bounding box center [134, 165] width 40 height 25
type input "2"
click at [125, 92] on input at bounding box center [134, 89] width 40 height 25
type input "3"
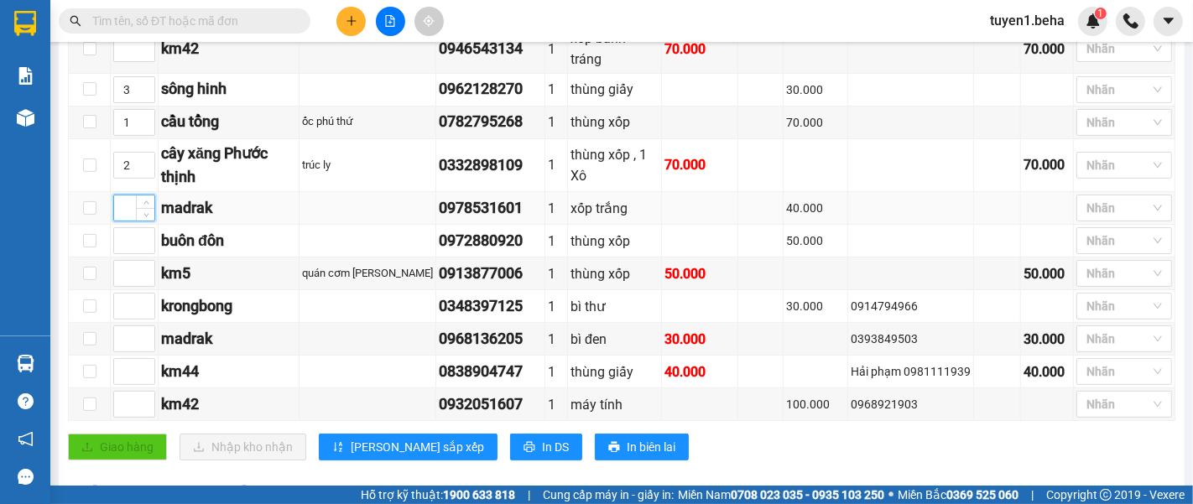
click at [124, 211] on input at bounding box center [134, 208] width 40 height 25
type input "4"
click at [125, 337] on input at bounding box center [134, 338] width 40 height 25
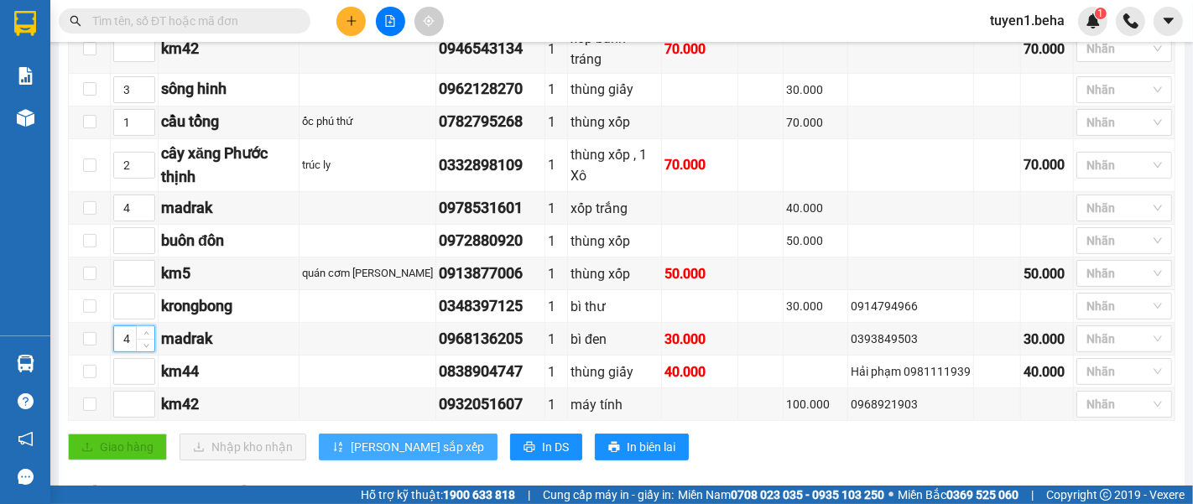
type input "4"
click at [353, 445] on span "Lưu sắp xếp" at bounding box center [417, 447] width 133 height 18
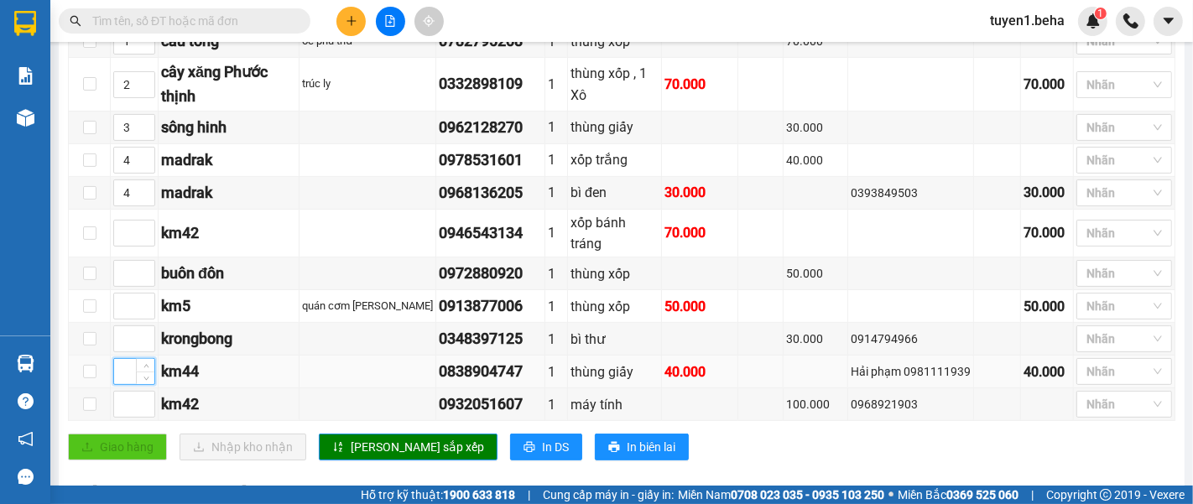
click at [124, 370] on input at bounding box center [134, 371] width 40 height 25
type input "5"
click at [123, 236] on input at bounding box center [134, 233] width 40 height 25
type input "6"
click at [370, 443] on span "Lưu sắp xếp" at bounding box center [417, 447] width 133 height 18
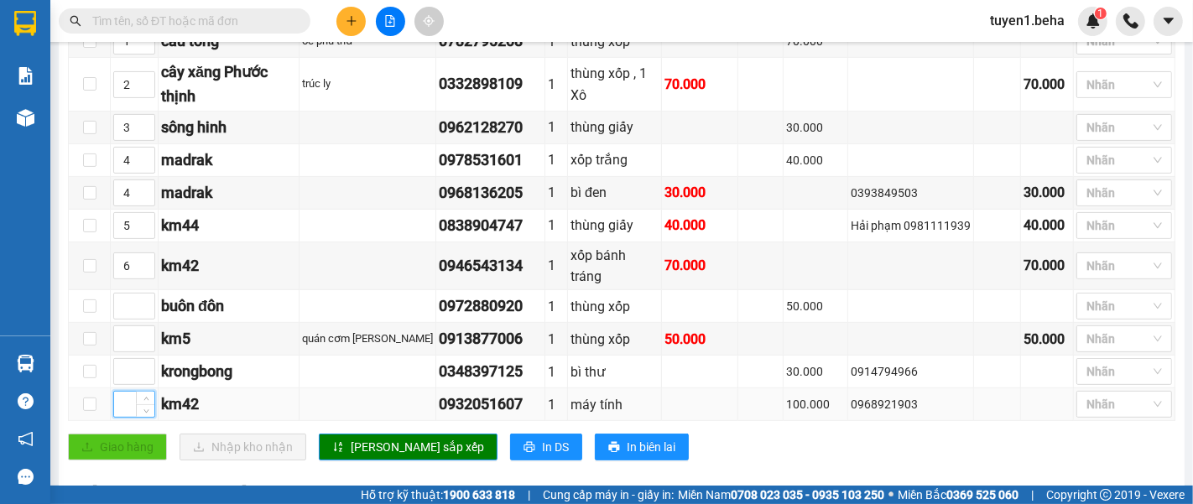
click at [117, 398] on input at bounding box center [134, 404] width 40 height 25
type input "6"
click at [395, 434] on button "Lưu sắp xếp" at bounding box center [408, 447] width 179 height 27
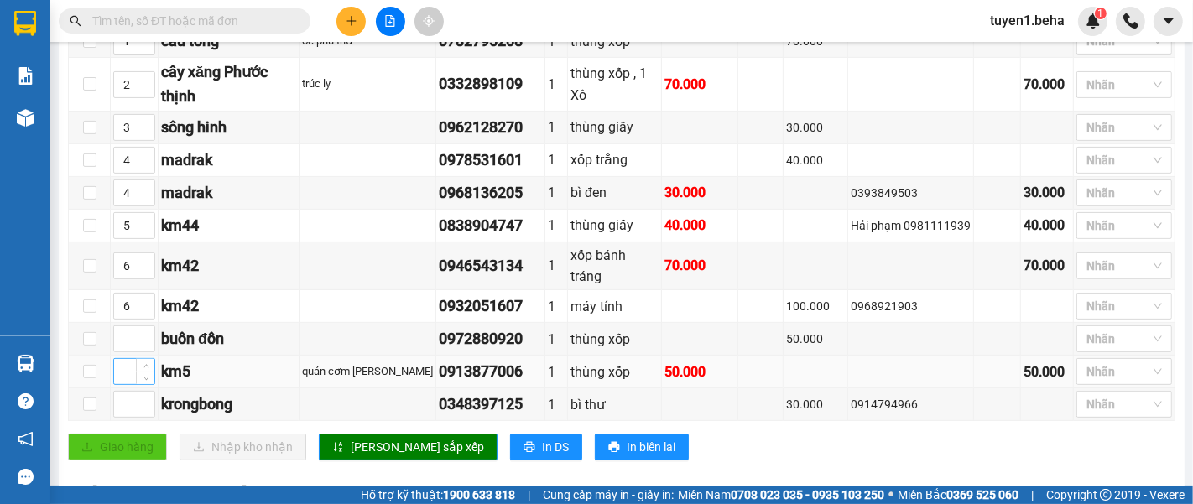
click at [122, 373] on input at bounding box center [134, 371] width 40 height 25
type input "7"
click at [396, 443] on span "Lưu sắp xếp" at bounding box center [417, 447] width 133 height 18
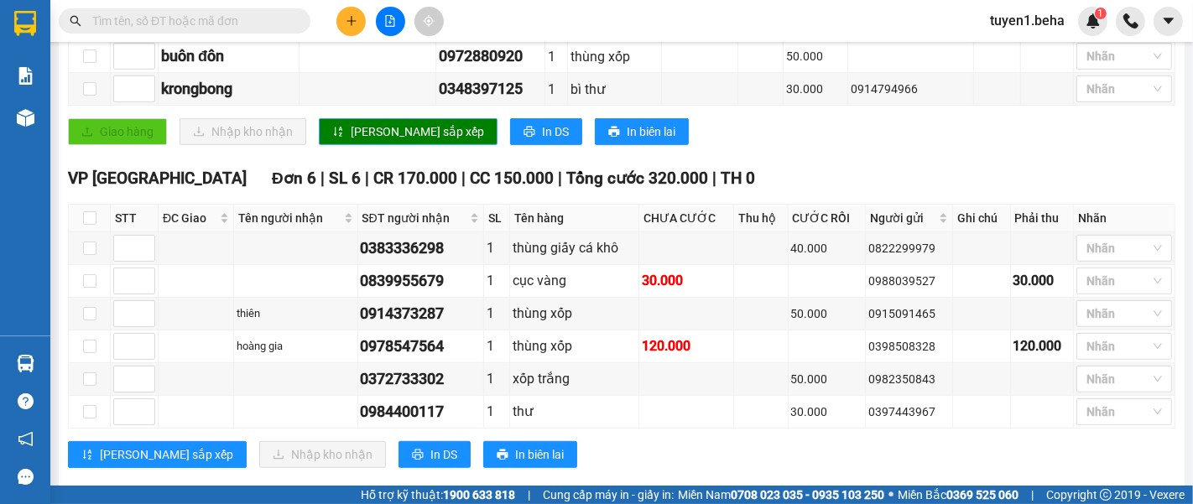
scroll to position [707, 0]
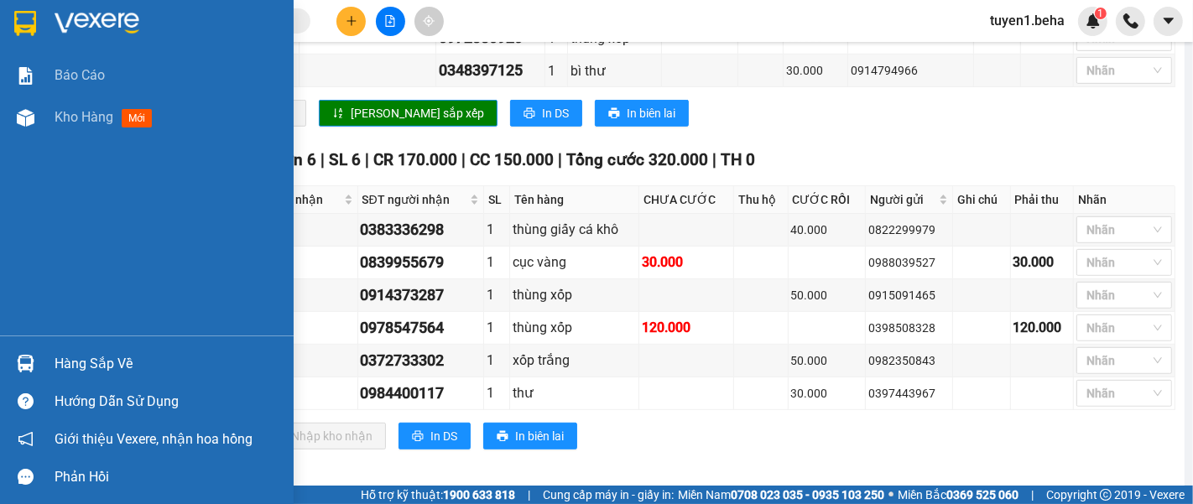
click at [24, 193] on div "Báo cáo Kho hàng mới" at bounding box center [147, 195] width 294 height 281
click at [50, 154] on div "Báo cáo Kho hàng mới" at bounding box center [147, 195] width 294 height 281
